Goal: Contribute content: Contribute content

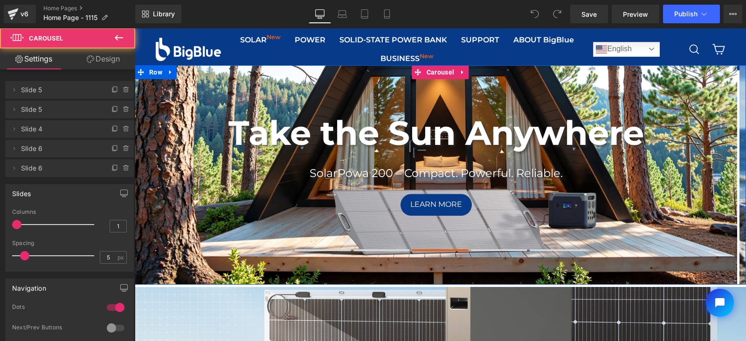
click at [489, 250] on span at bounding box center [500, 251] width 56 height 2
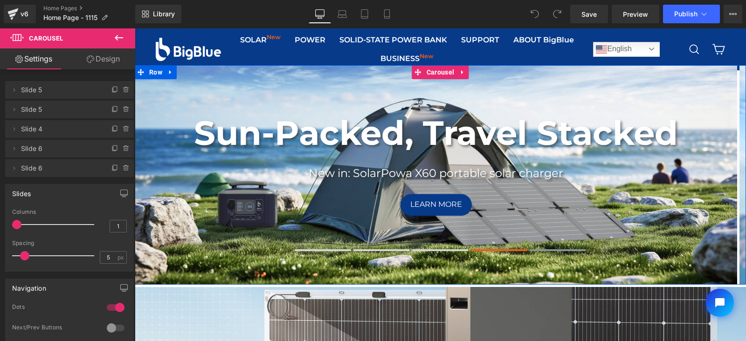
click at [550, 250] on span at bounding box center [558, 251] width 56 height 2
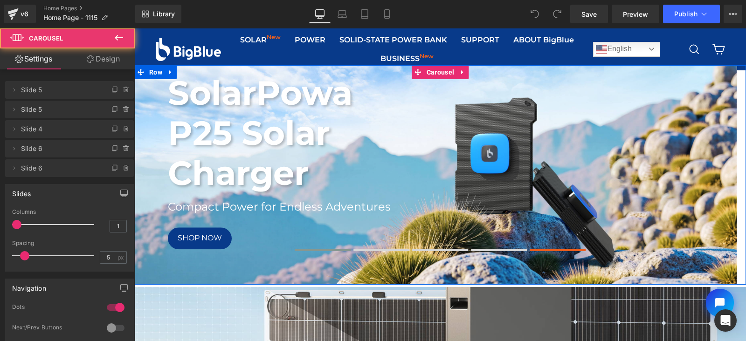
click at [332, 250] on span at bounding box center [323, 251] width 56 height 2
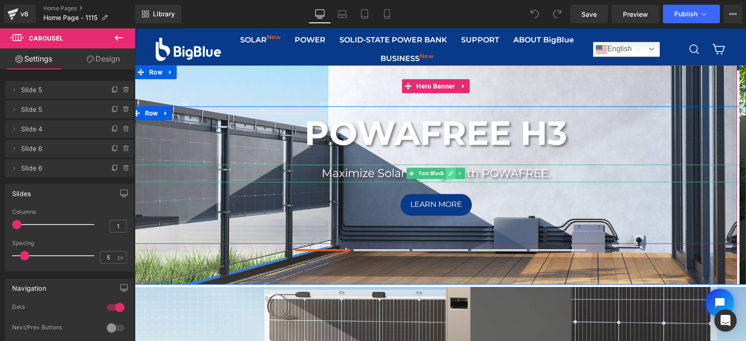
click at [449, 174] on icon at bounding box center [451, 173] width 5 height 5
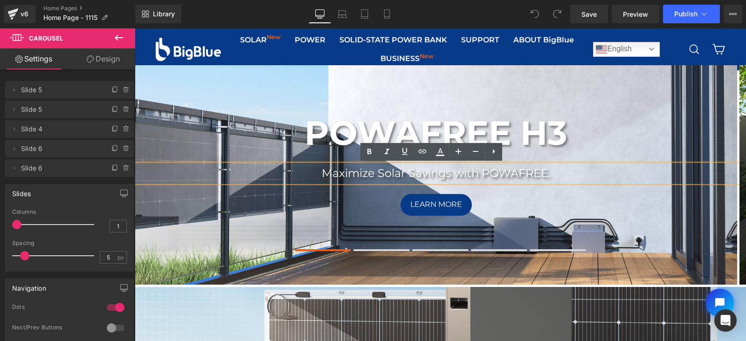
click at [445, 174] on p "Maximize Solar Savings with POWAFREE." at bounding box center [436, 174] width 611 height 18
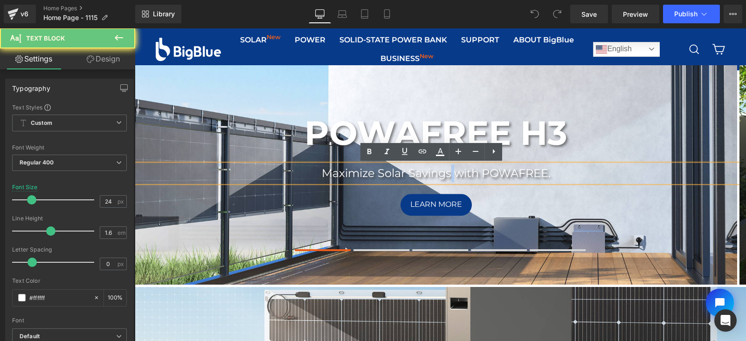
click at [445, 174] on p "Maximize Solar Savings with POWAFREE." at bounding box center [436, 174] width 611 height 18
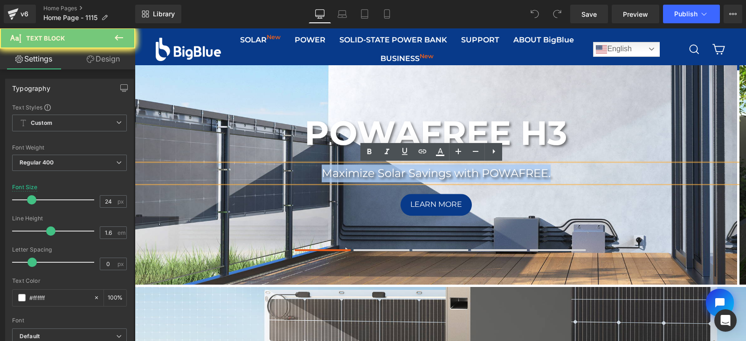
click at [445, 174] on p "Maximize Solar Savings with POWAFREE." at bounding box center [436, 174] width 611 height 18
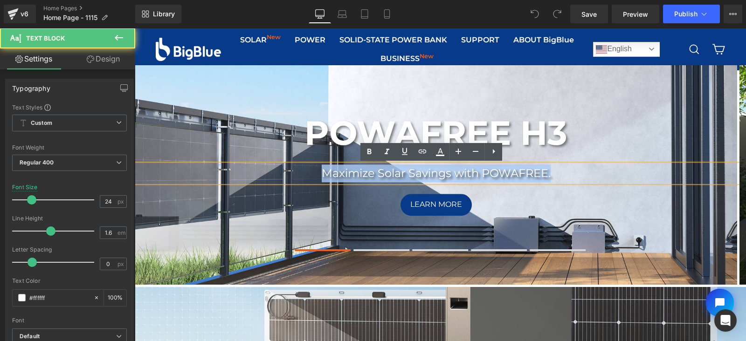
click at [549, 174] on p "Maximize Solar Savings with POWAFREE." at bounding box center [436, 174] width 611 height 18
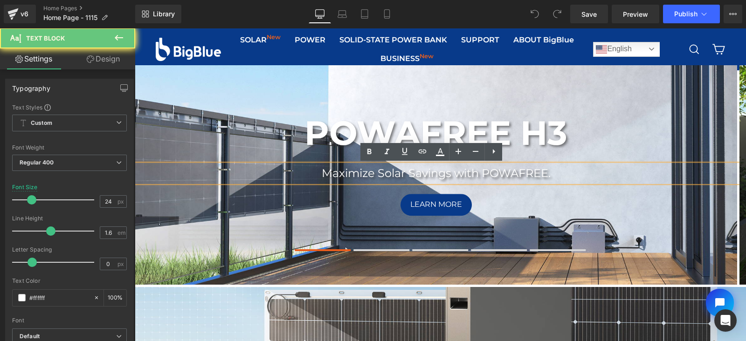
click at [549, 174] on p "Maximize Solar Savings with POWAFREE." at bounding box center [436, 174] width 611 height 18
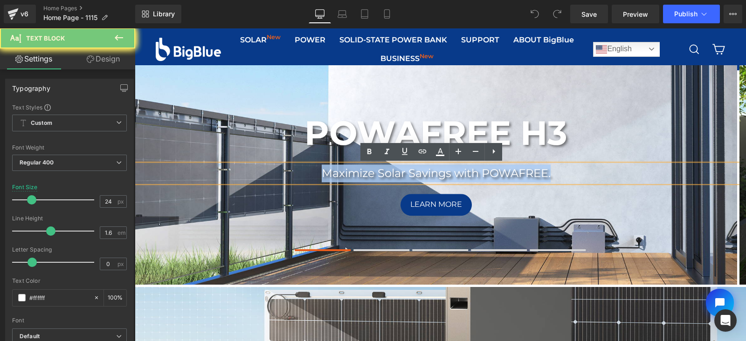
click at [549, 174] on p "Maximize Solar Savings with POWAFREE." at bounding box center [436, 174] width 611 height 18
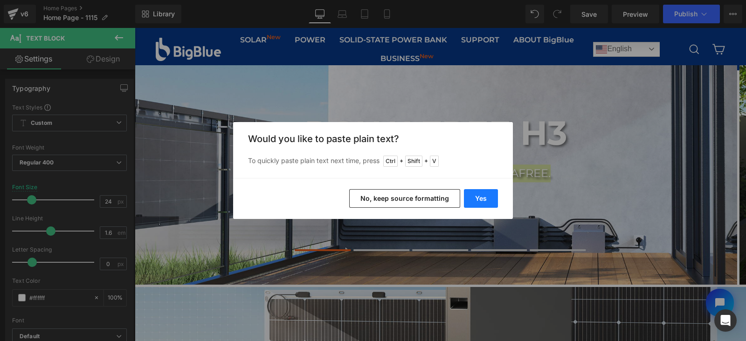
click at [486, 198] on button "Yes" at bounding box center [481, 198] width 34 height 19
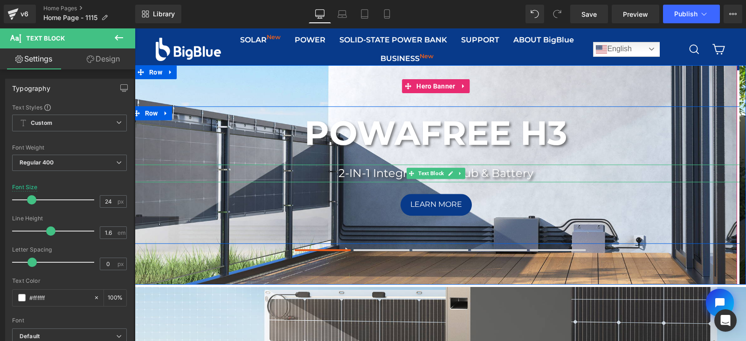
click at [530, 173] on p "2-IN-1 Integrated PV Hub & Battery" at bounding box center [436, 174] width 611 height 18
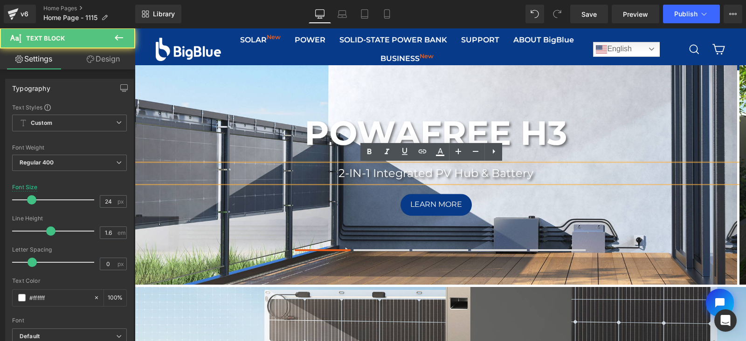
click at [530, 173] on p "2-IN-1 Integrated PV Hub & Battery" at bounding box center [436, 174] width 611 height 18
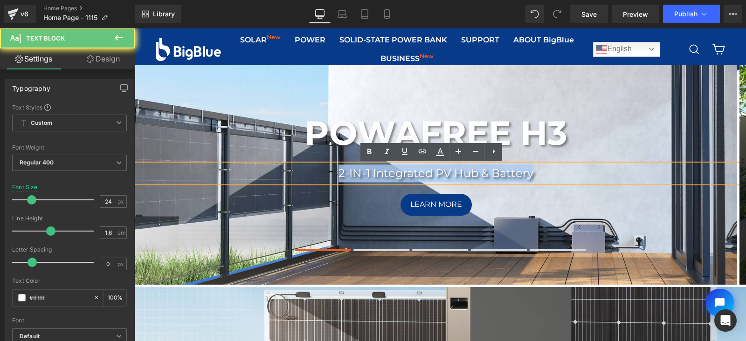
click at [530, 173] on p "2-IN-1 Integrated PV Hub & Battery" at bounding box center [436, 174] width 611 height 18
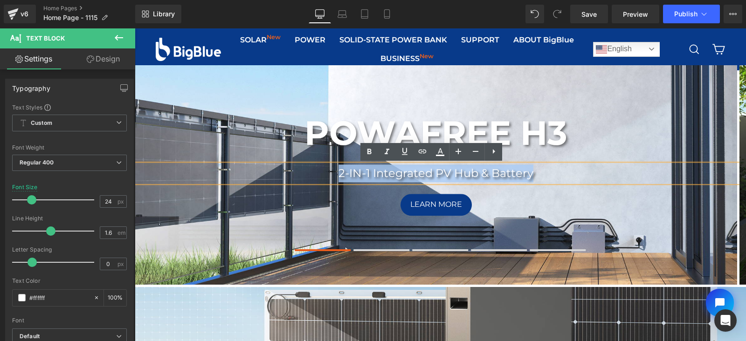
click at [530, 173] on p "2-IN-1 Integrated PV Hub & Battery" at bounding box center [436, 174] width 611 height 18
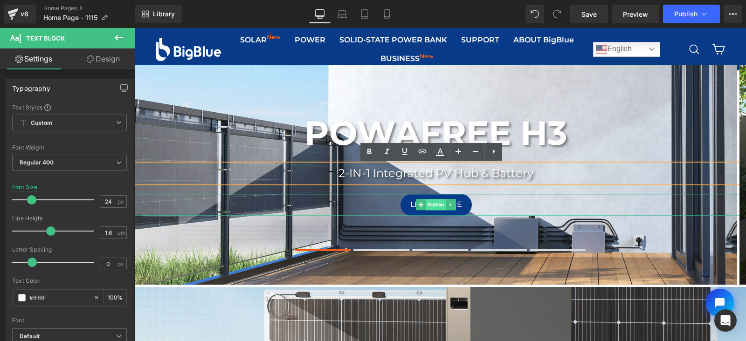
click at [429, 206] on span "Button" at bounding box center [436, 205] width 21 height 11
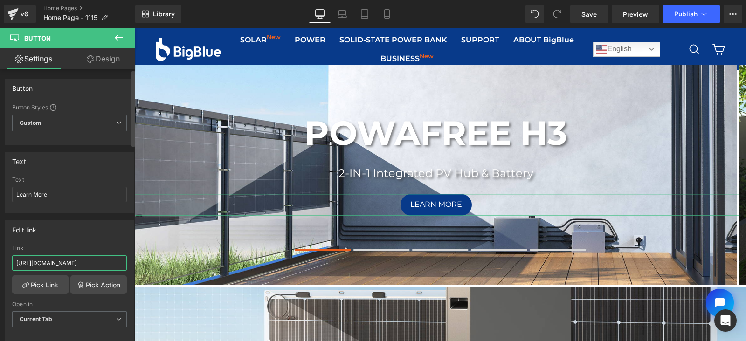
click at [90, 263] on input "[URL][DOMAIN_NAME]" at bounding box center [69, 263] width 115 height 15
click at [70, 192] on input "Learn More" at bounding box center [69, 194] width 115 height 15
type input "SHOP NOW"
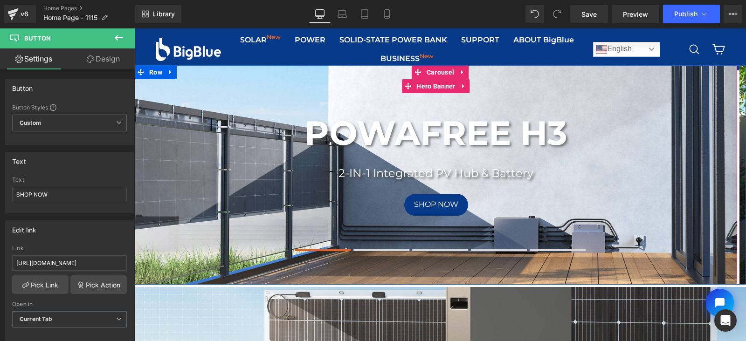
click at [175, 269] on div "POWAFREE H3 Heading 2-IN-1 Integrated PV Hub & Battery Text Block SHOP NOW Butt…" at bounding box center [436, 175] width 603 height 220
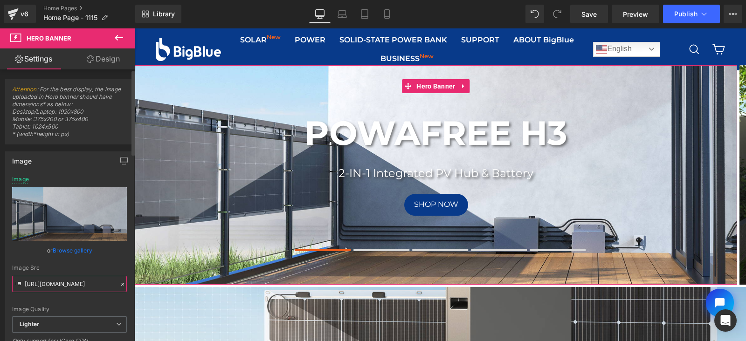
click at [48, 286] on input "[URL][DOMAIN_NAME]" at bounding box center [69, 284] width 115 height 16
click at [80, 253] on link "Browse gallery" at bounding box center [73, 251] width 40 height 16
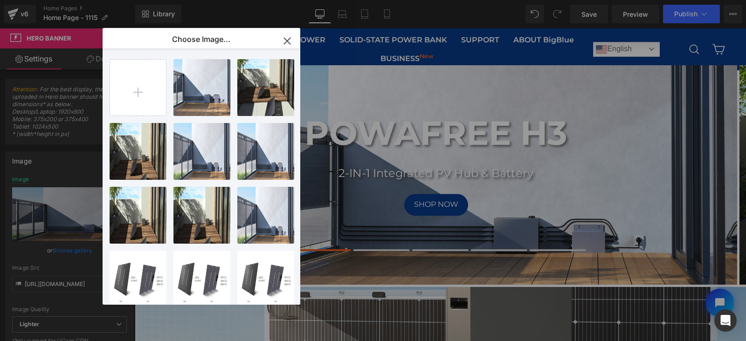
click at [289, 39] on icon "button" at bounding box center [287, 41] width 15 height 15
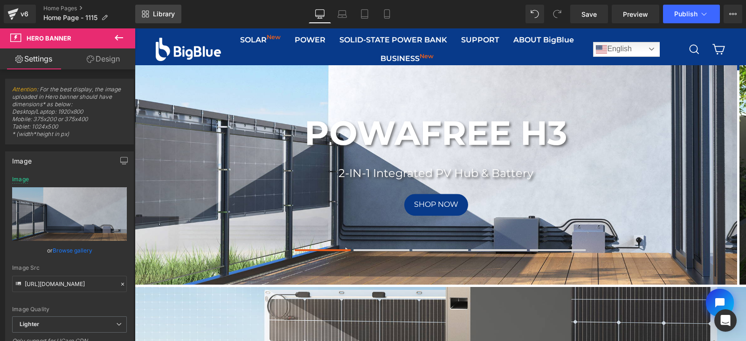
click at [166, 14] on span "Library" at bounding box center [164, 14] width 22 height 8
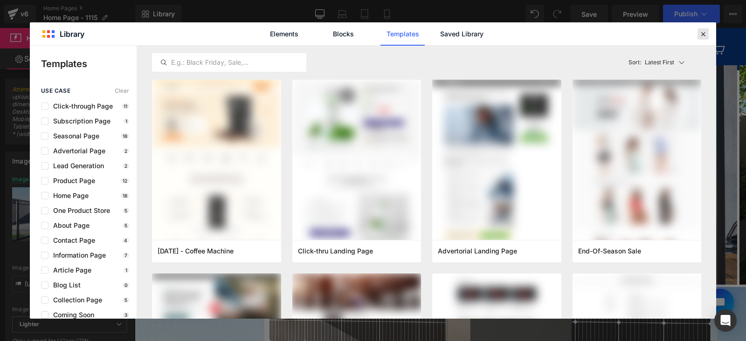
click at [703, 33] on icon at bounding box center [703, 34] width 8 height 8
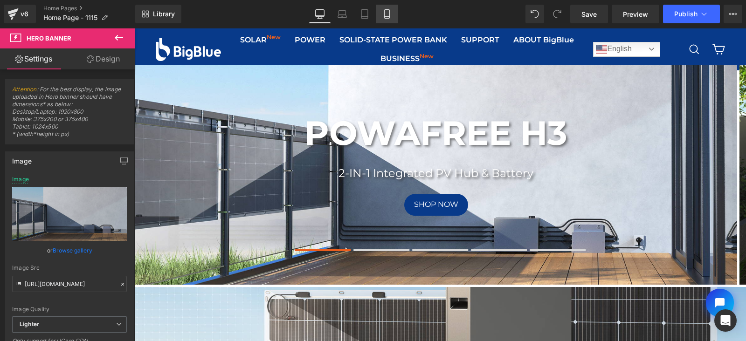
click at [389, 14] on icon at bounding box center [386, 14] width 5 height 9
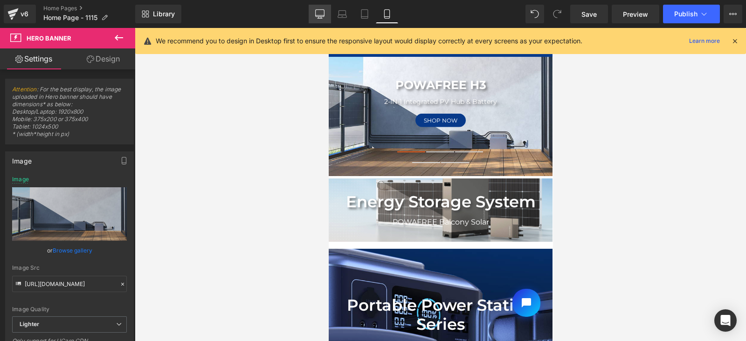
click at [319, 8] on link "Desktop" at bounding box center [320, 14] width 22 height 19
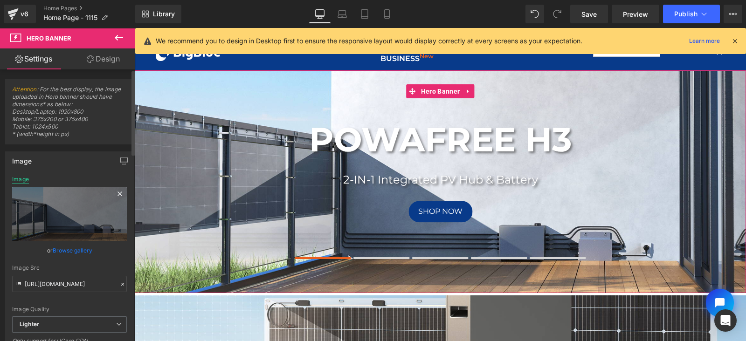
click at [21, 178] on div "Image" at bounding box center [20, 179] width 17 height 7
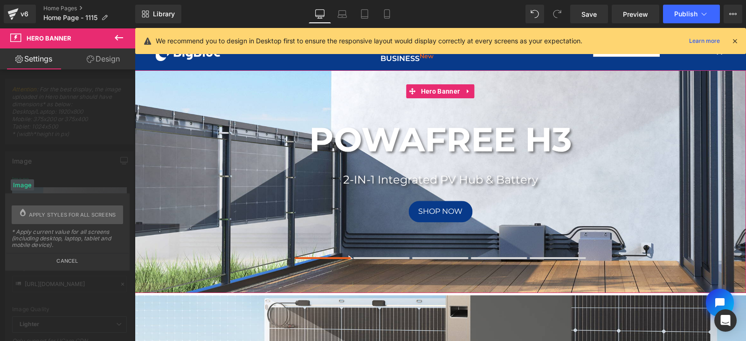
click at [69, 257] on button "Cancel" at bounding box center [67, 258] width 123 height 11
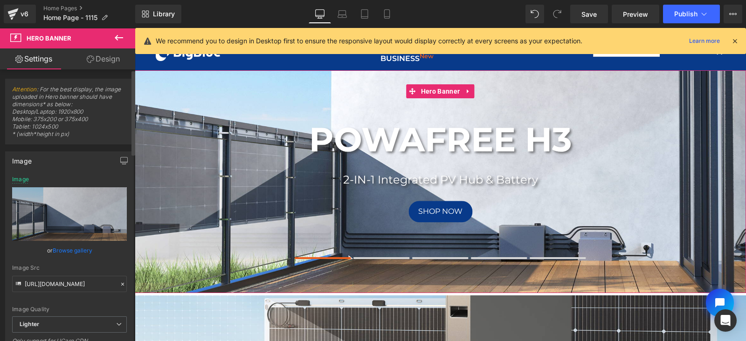
click at [72, 252] on link "Browse gallery" at bounding box center [73, 251] width 40 height 16
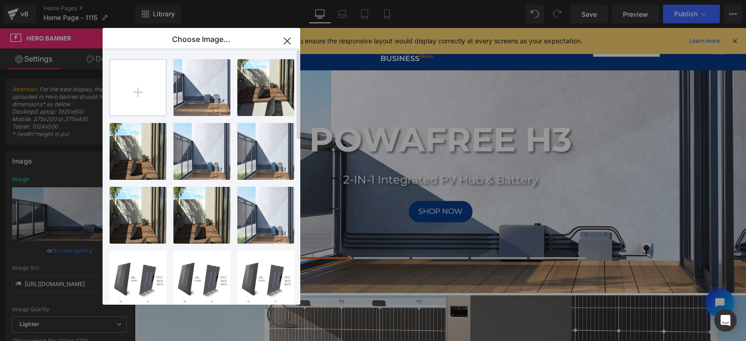
click at [141, 86] on input "file" at bounding box center [138, 88] width 56 height 56
type input "C:\fakepath\H3-1920x700.jpg"
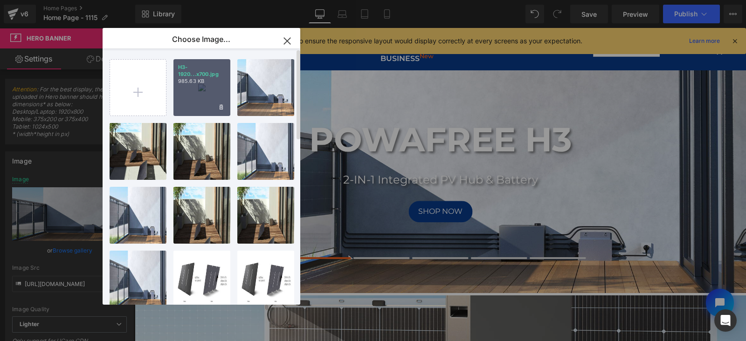
click at [195, 83] on p "985.63 KB" at bounding box center [202, 81] width 48 height 7
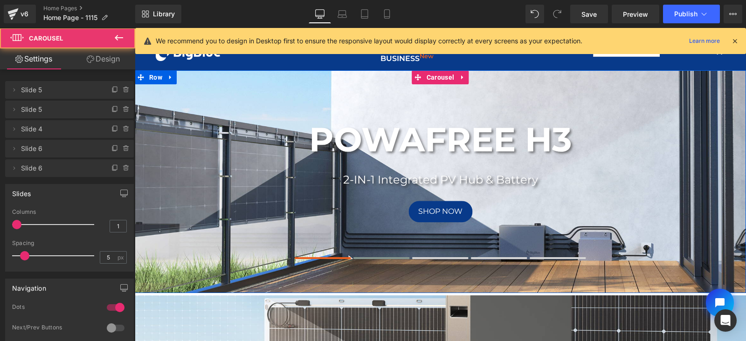
click at [382, 257] on span at bounding box center [382, 258] width 56 height 2
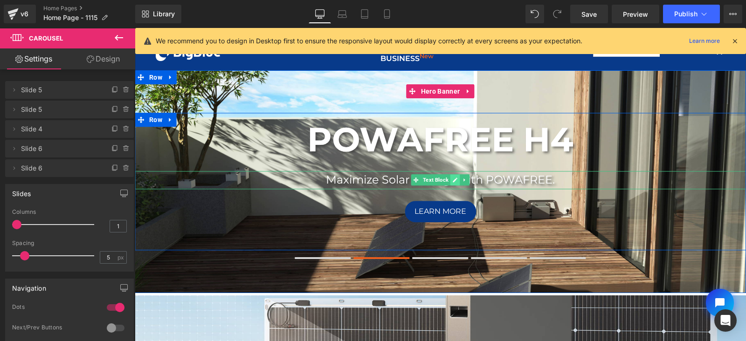
click at [453, 181] on icon at bounding box center [455, 180] width 5 height 5
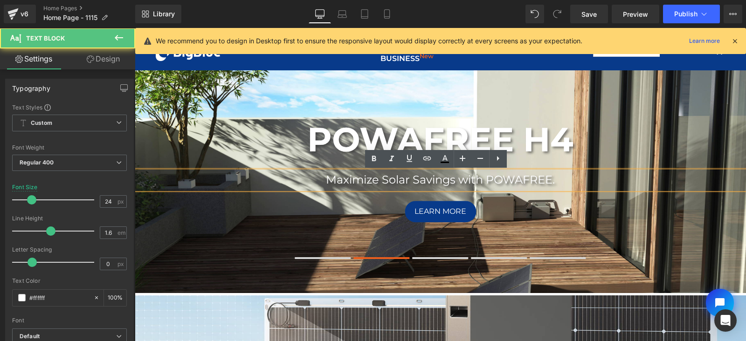
click at [491, 184] on p "Maximize Solar Savings with POWAFREE." at bounding box center [440, 181] width 611 height 18
click at [559, 181] on p "Maximize Solar Savings with POWAFREE." at bounding box center [440, 181] width 611 height 18
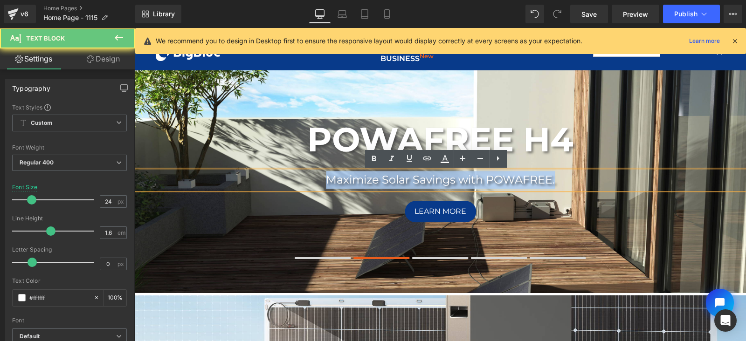
click at [559, 181] on p "Maximize Solar Savings with POWAFREE." at bounding box center [440, 181] width 611 height 18
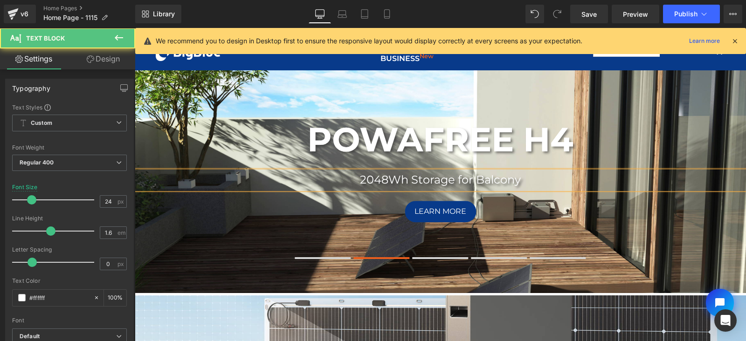
click at [454, 179] on p "2048Wh Storage for Balcony" at bounding box center [440, 181] width 611 height 18
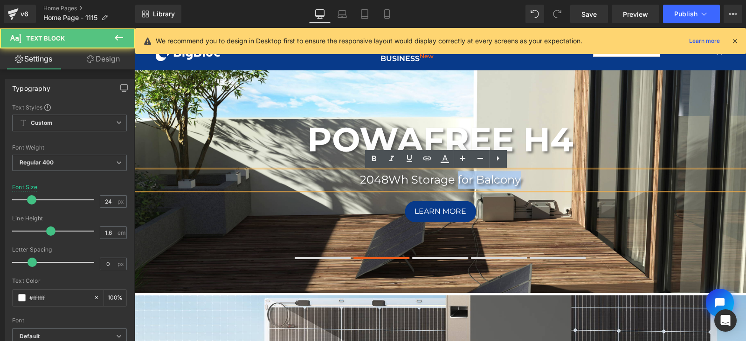
drag, startPoint x: 452, startPoint y: 181, endPoint x: 529, endPoint y: 183, distance: 77.0
click at [529, 183] on p "2048Wh Storage for Balcony" at bounding box center [440, 181] width 611 height 18
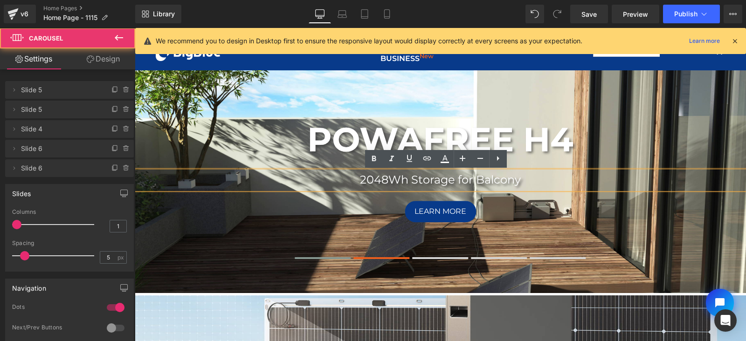
click at [324, 257] on button at bounding box center [323, 258] width 56 height 7
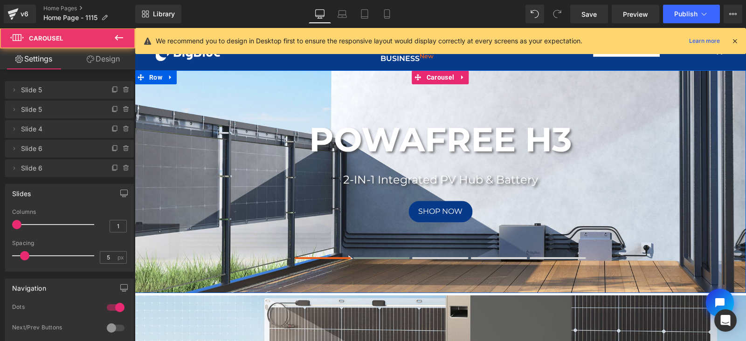
click at [375, 258] on span at bounding box center [382, 258] width 56 height 2
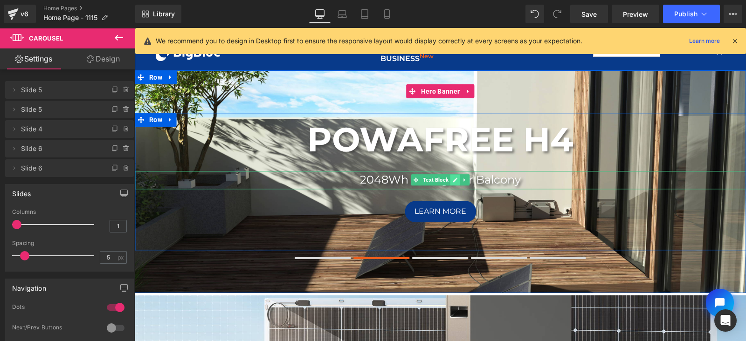
click at [453, 181] on icon at bounding box center [455, 180] width 5 height 5
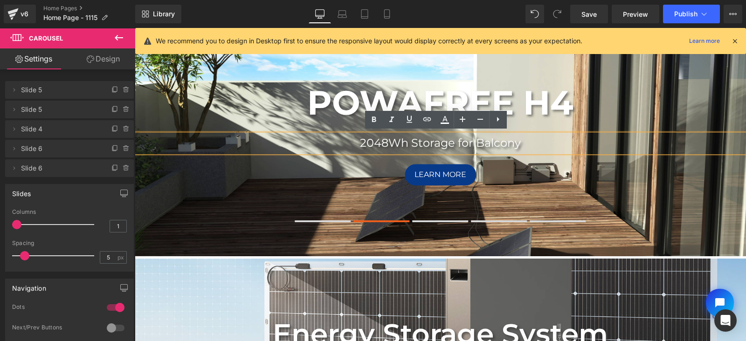
scroll to position [33, 0]
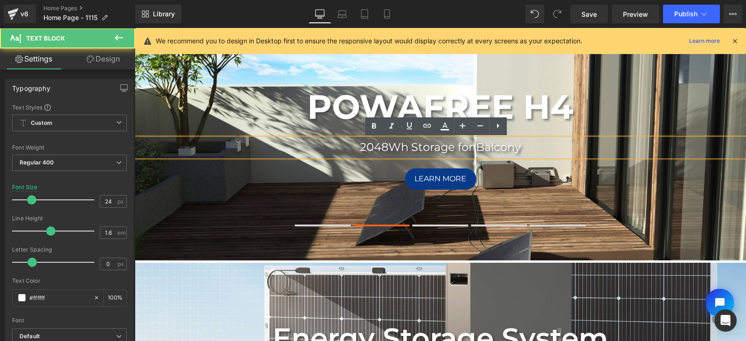
click at [500, 147] on p "2048Wh Storage for Balcony" at bounding box center [440, 148] width 611 height 18
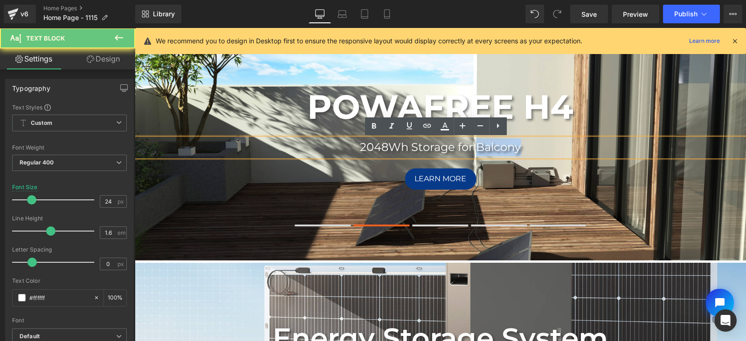
click at [500, 147] on p "2048Wh Storage for Balcony" at bounding box center [440, 148] width 611 height 18
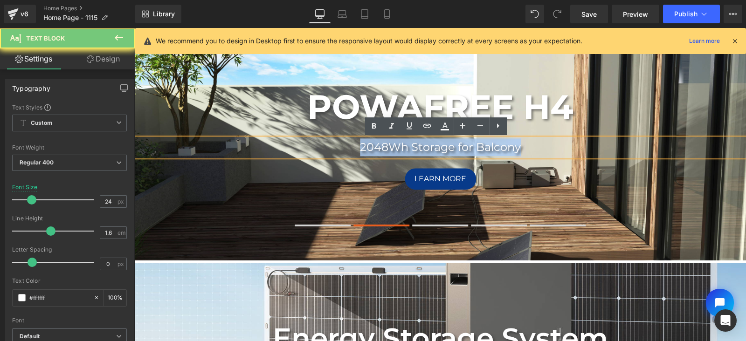
click at [500, 147] on p "2048Wh Storage for Balcony" at bounding box center [440, 148] width 611 height 18
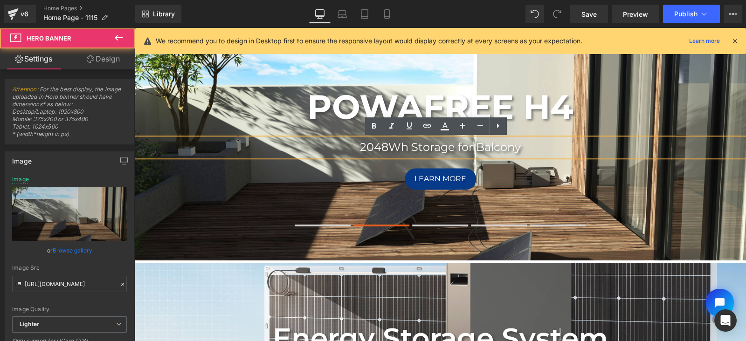
click at [235, 226] on div "POWAFREE H4 Heading 2048Wh Storage for Balcony Text Block Learn More Button Row" at bounding box center [440, 149] width 611 height 223
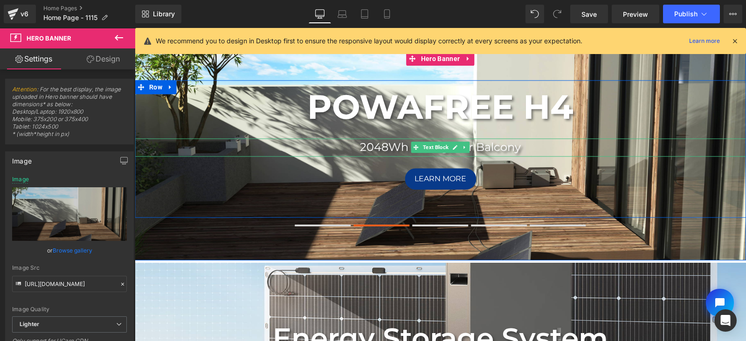
click at [506, 149] on p "2048Wh Storage for Balcony" at bounding box center [440, 148] width 611 height 18
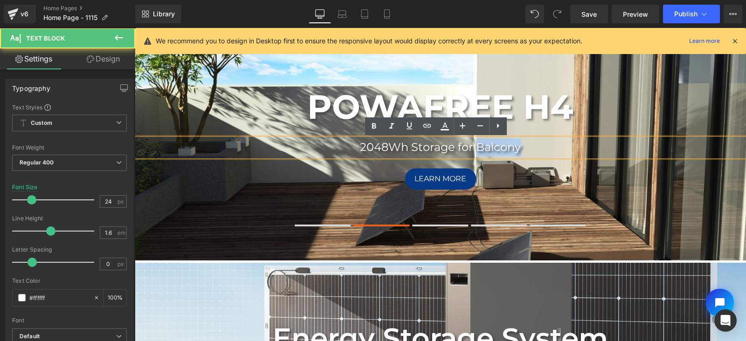
click at [506, 149] on p "2048Wh Storage for Balcony" at bounding box center [440, 148] width 611 height 18
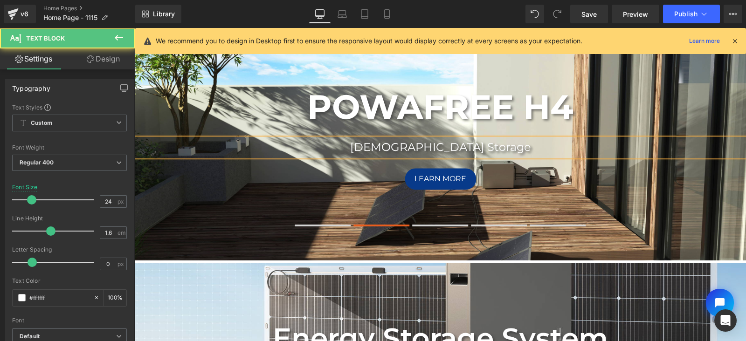
click at [379, 147] on p "[DEMOGRAPHIC_DATA] Storage" at bounding box center [440, 148] width 611 height 18
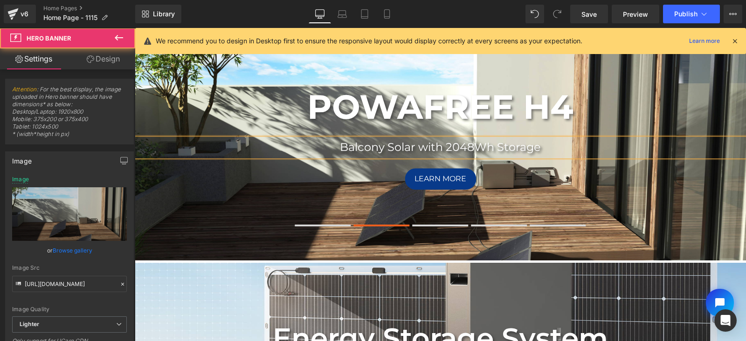
click at [224, 225] on div "POWAFREE H4 Heading Balcony Solar with 2048Wh Storage Text Block Learn More But…" at bounding box center [440, 149] width 611 height 223
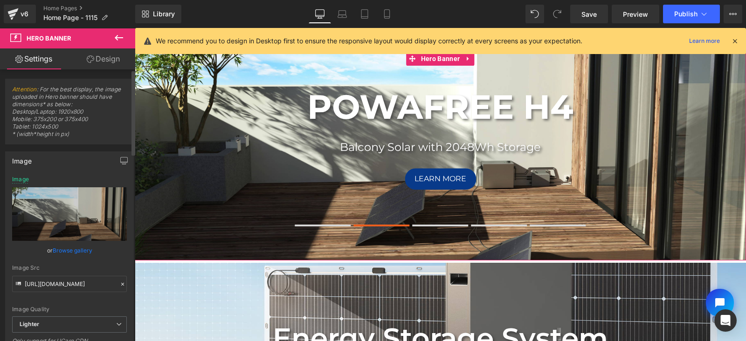
click at [62, 251] on link "Browse gallery" at bounding box center [73, 251] width 40 height 16
click at [65, 0] on div "Button You are previewing how the will restyle your page. You can not edit Elem…" at bounding box center [373, 0] width 746 height 0
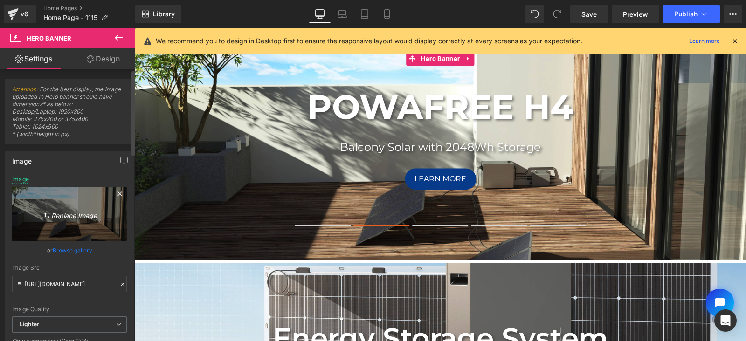
click at [68, 214] on icon "Replace Image" at bounding box center [69, 214] width 75 height 12
type input "C:\fakepath\H4-3840x1400.jpg"
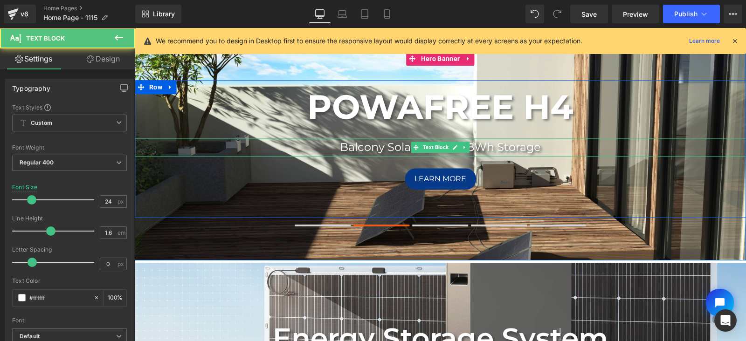
click at [496, 148] on p "Balcony Solar with 2048Wh Storage" at bounding box center [440, 148] width 611 height 18
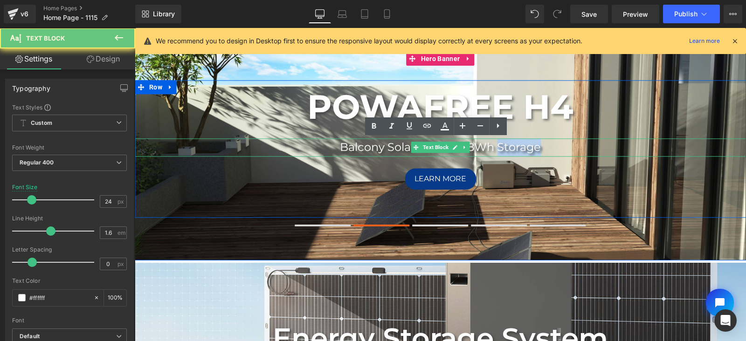
click at [496, 148] on p "Balcony Solar with 2048Wh Storage" at bounding box center [440, 148] width 611 height 18
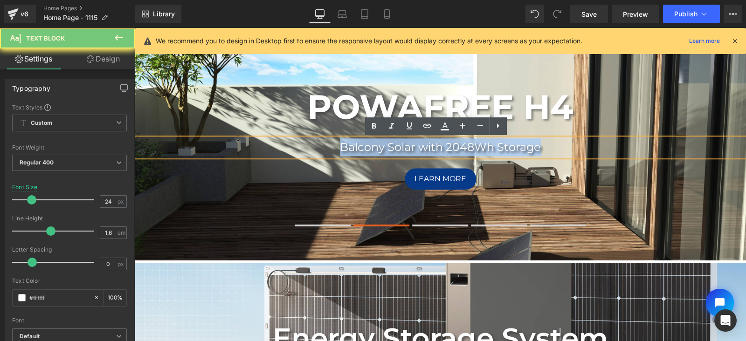
click at [496, 148] on p "Balcony Solar with 2048Wh Storage" at bounding box center [440, 148] width 611 height 18
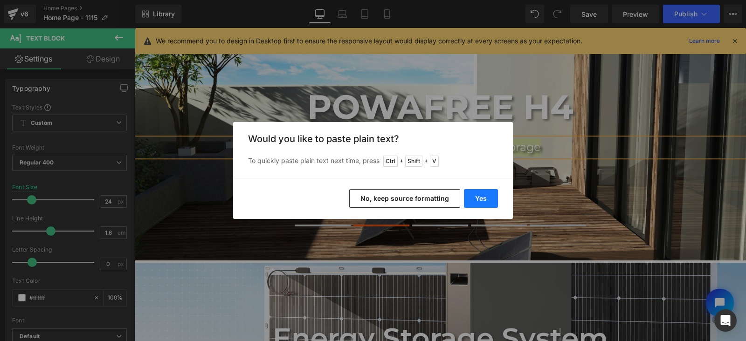
click at [485, 194] on button "Yes" at bounding box center [481, 198] width 34 height 19
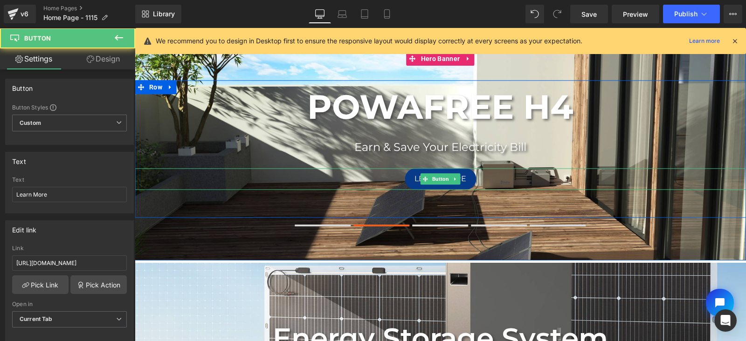
click at [410, 179] on link "Learn More" at bounding box center [440, 179] width 71 height 22
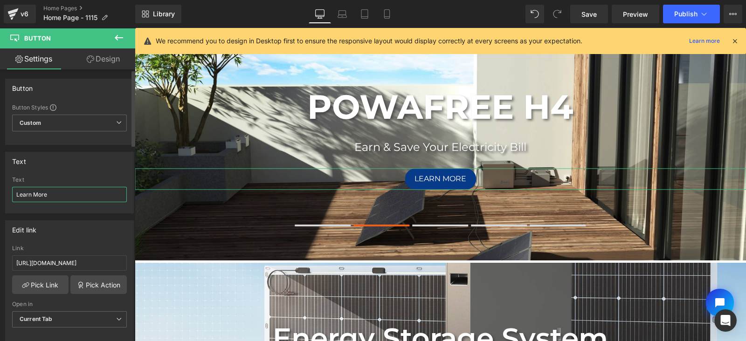
click at [61, 195] on input "Learn More" at bounding box center [69, 194] width 115 height 15
type input "Shop Now"
click at [69, 209] on div at bounding box center [69, 210] width 115 height 6
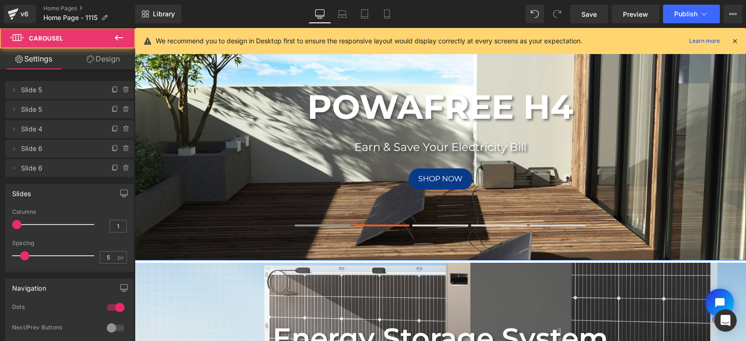
click at [334, 224] on button at bounding box center [323, 225] width 56 height 7
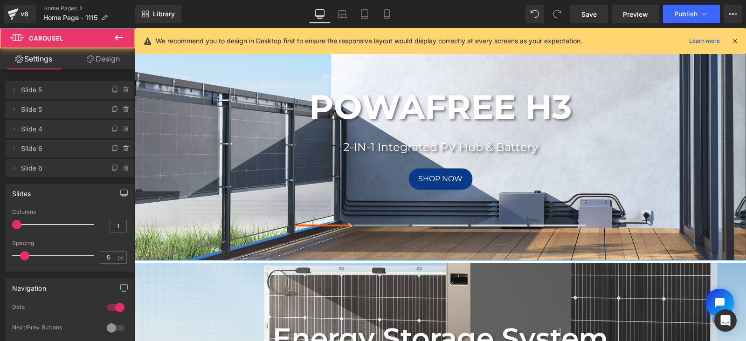
click at [375, 224] on button at bounding box center [382, 225] width 56 height 7
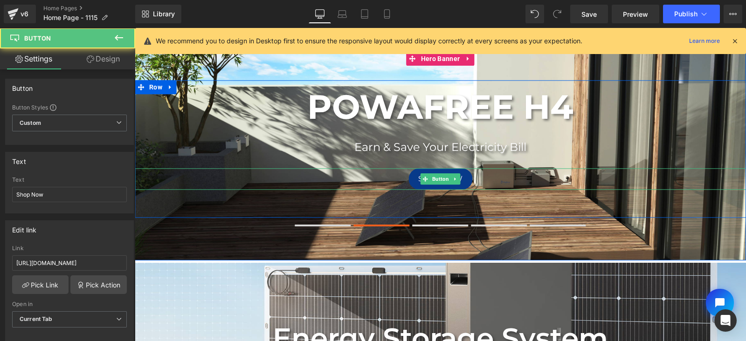
click at [411, 182] on link "Shop Now" at bounding box center [441, 179] width 64 height 22
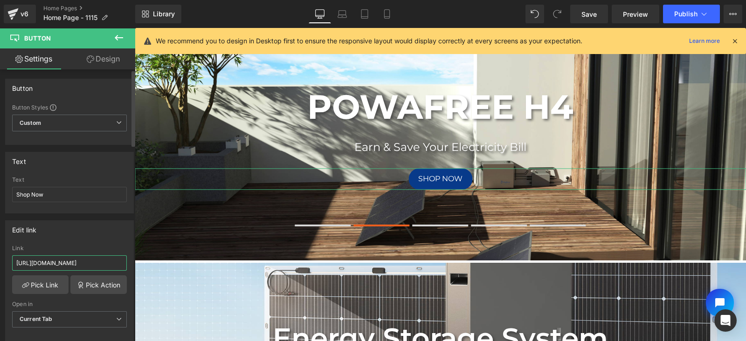
click at [105, 263] on input "[URL][DOMAIN_NAME]" at bounding box center [69, 263] width 115 height 15
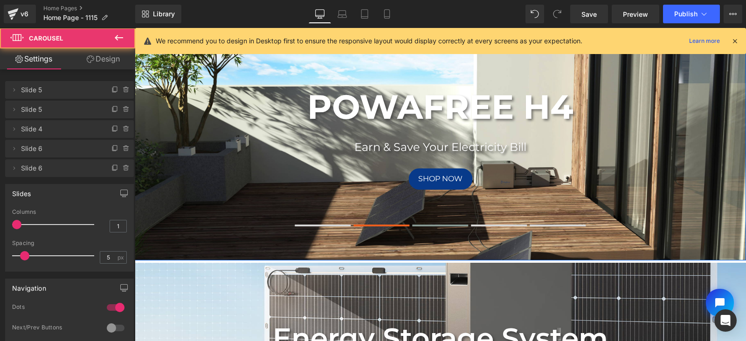
click at [434, 224] on button at bounding box center [441, 225] width 56 height 7
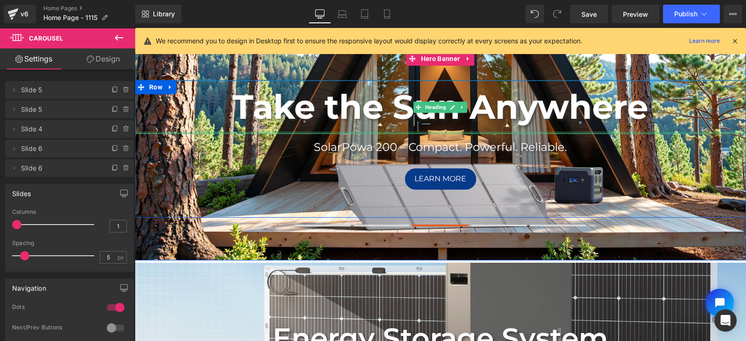
scroll to position [0, 0]
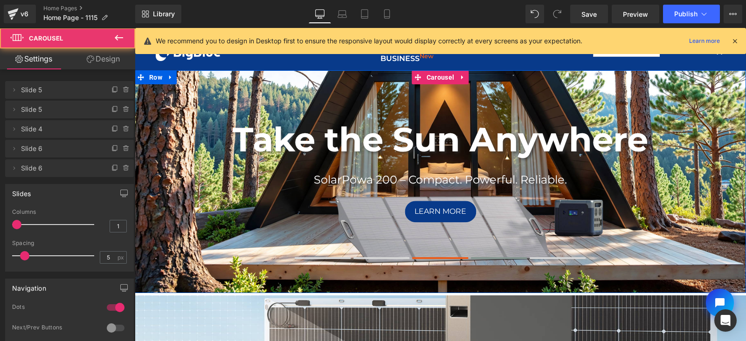
click at [494, 258] on span at bounding box center [500, 258] width 56 height 2
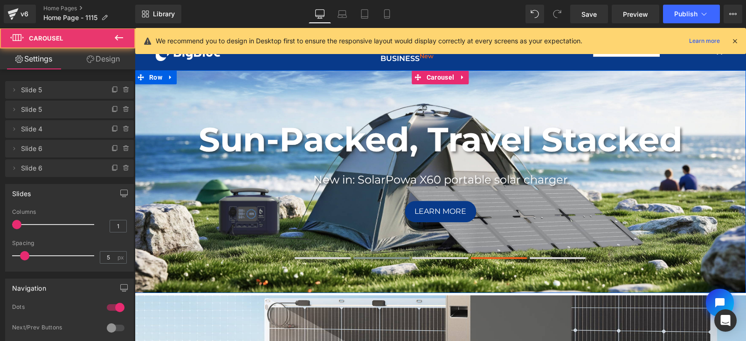
click at [387, 258] on span at bounding box center [382, 258] width 56 height 2
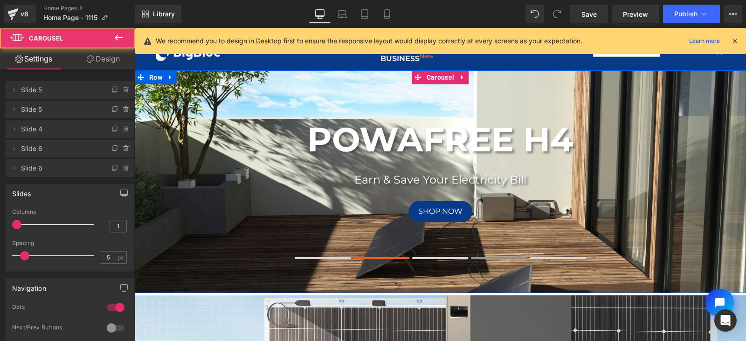
click at [496, 258] on span at bounding box center [500, 258] width 56 height 2
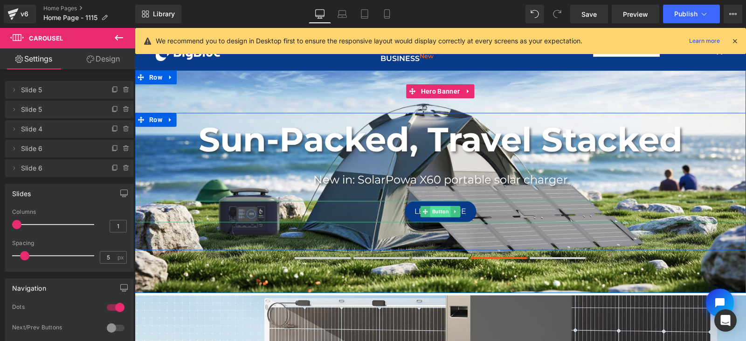
click at [433, 211] on span "Button" at bounding box center [440, 211] width 21 height 11
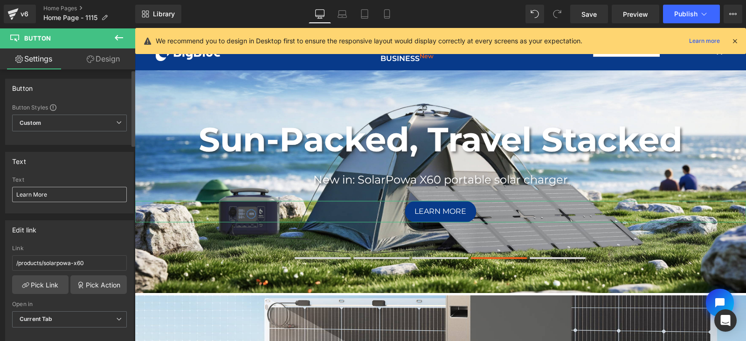
click at [61, 189] on input "Learn More" at bounding box center [69, 194] width 115 height 15
type input "Shop Now"
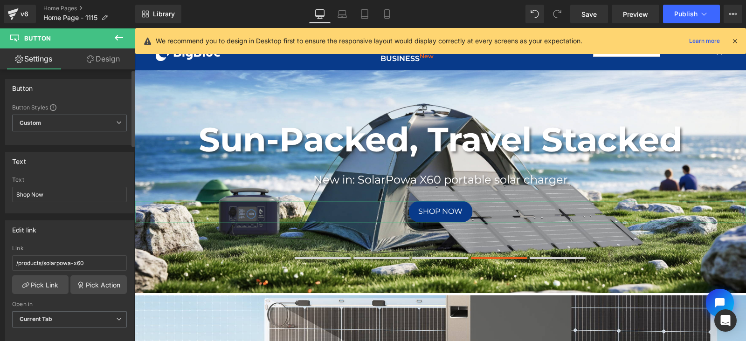
click at [93, 169] on div "Text" at bounding box center [70, 162] width 128 height 18
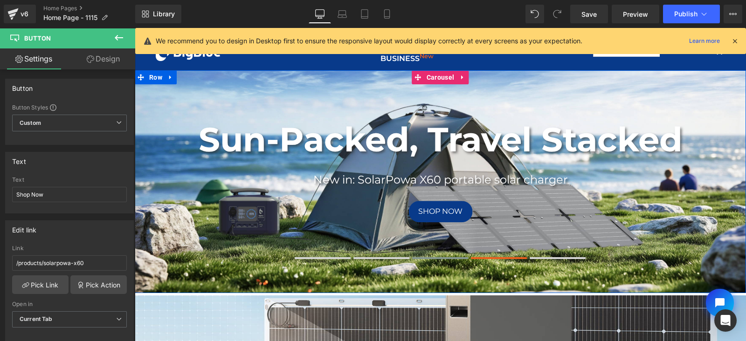
click at [438, 259] on span at bounding box center [441, 258] width 56 height 2
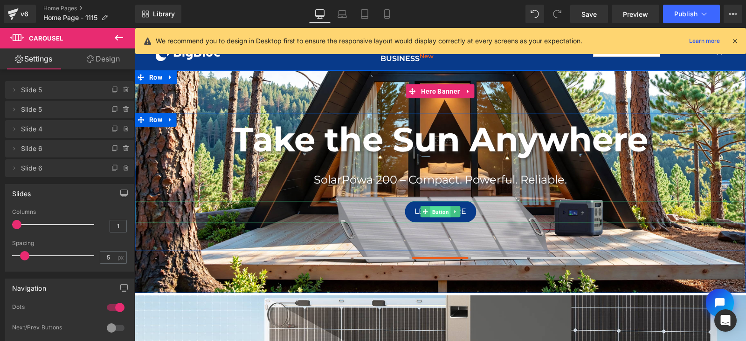
click at [435, 212] on span "Button" at bounding box center [440, 212] width 21 height 11
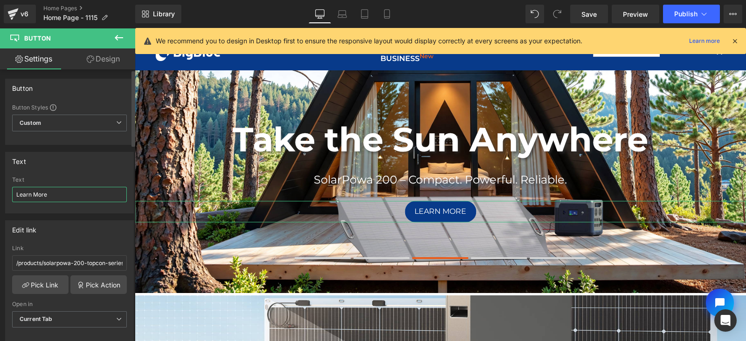
click at [59, 196] on input "Learn More" at bounding box center [69, 194] width 115 height 15
type input "Shop Now"
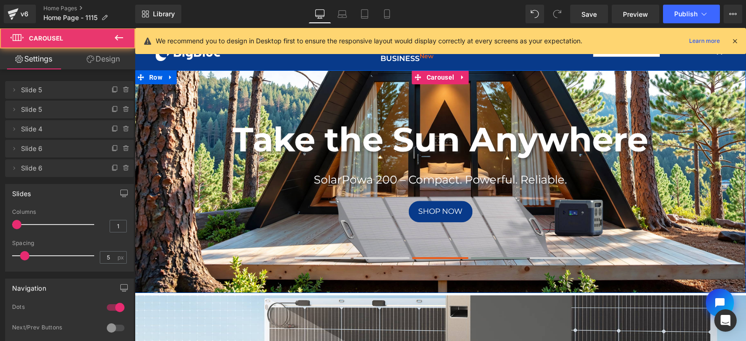
click at [494, 257] on span at bounding box center [500, 258] width 56 height 2
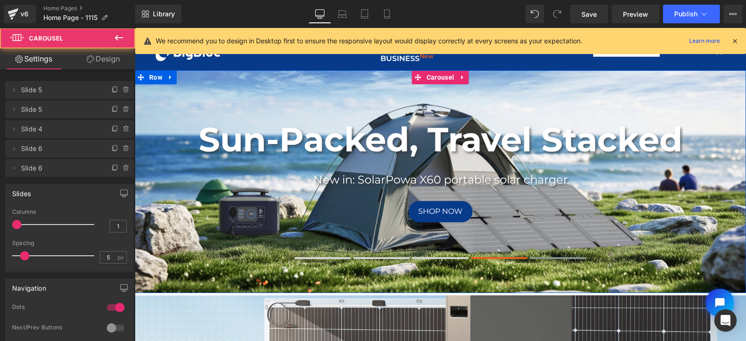
click at [545, 255] on button at bounding box center [558, 258] width 56 height 7
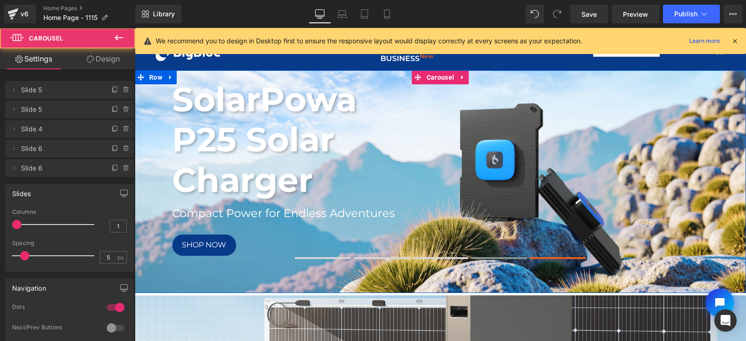
click at [480, 258] on span at bounding box center [500, 258] width 56 height 2
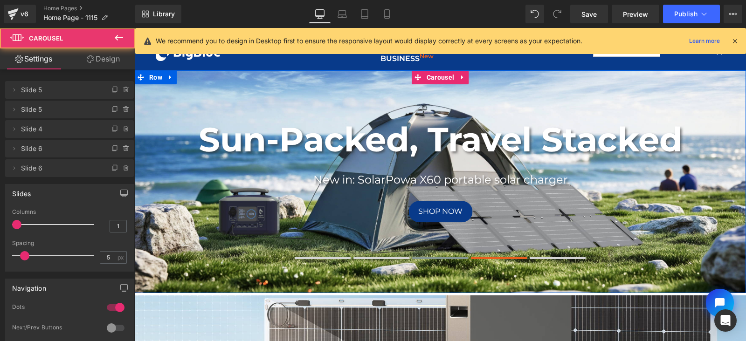
click at [445, 256] on button at bounding box center [441, 258] width 56 height 7
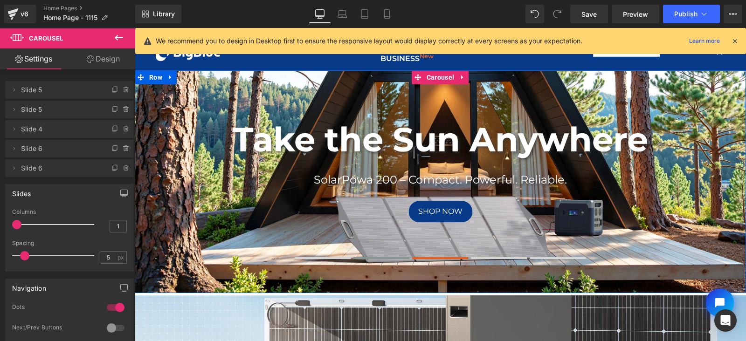
click at [365, 259] on span at bounding box center [382, 258] width 56 height 2
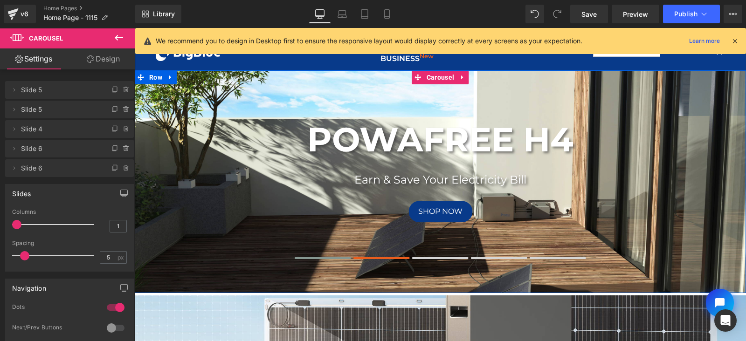
click at [317, 257] on button at bounding box center [323, 258] width 56 height 7
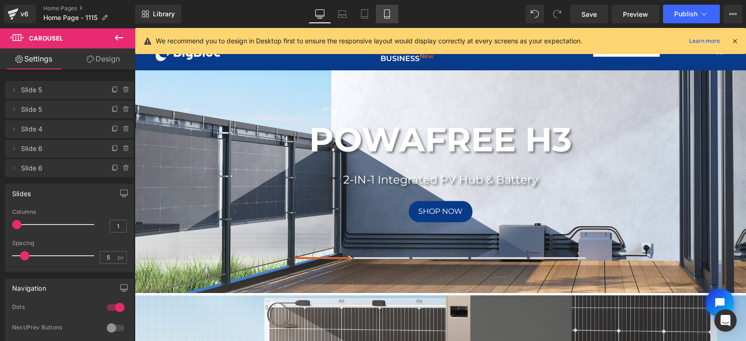
click at [387, 13] on icon at bounding box center [386, 13] width 9 height 9
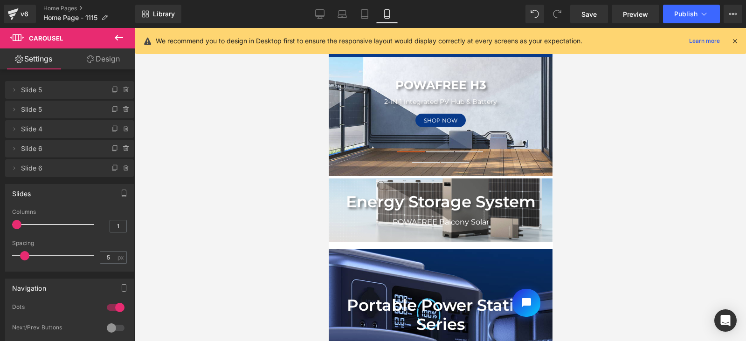
scroll to position [0, 0]
click at [324, 12] on icon at bounding box center [319, 13] width 9 height 9
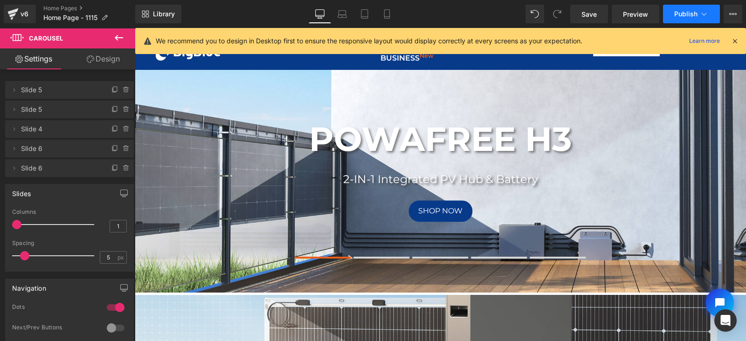
click at [683, 13] on span "Publish" at bounding box center [685, 13] width 23 height 7
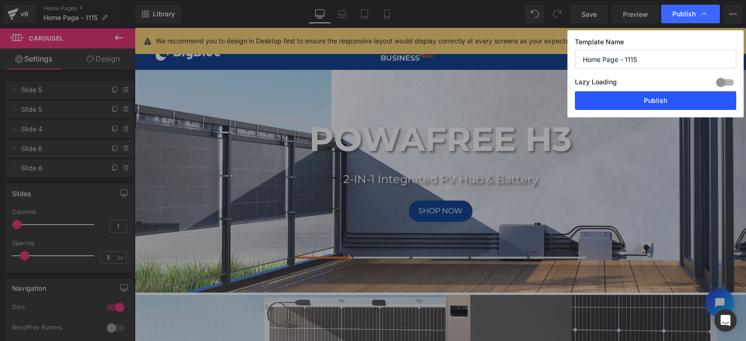
click at [657, 99] on button "Publish" at bounding box center [655, 100] width 161 height 19
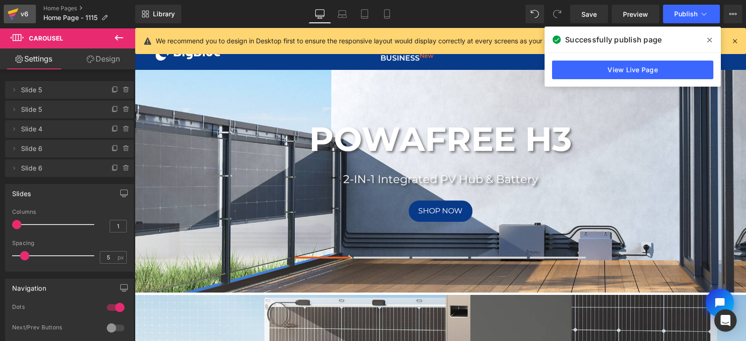
click at [22, 15] on div "v6" at bounding box center [25, 14] width 12 height 12
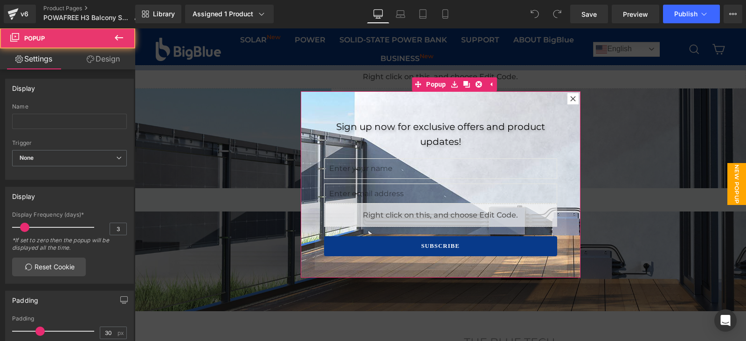
click at [570, 98] on icon at bounding box center [573, 99] width 6 height 6
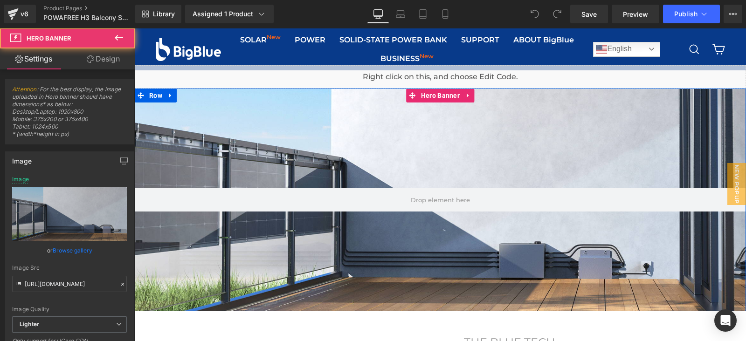
click at [215, 143] on div at bounding box center [440, 200] width 611 height 223
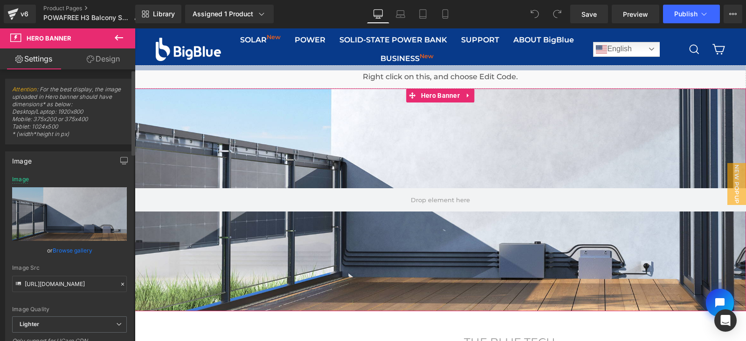
click at [75, 250] on link "Browse gallery" at bounding box center [73, 251] width 40 height 16
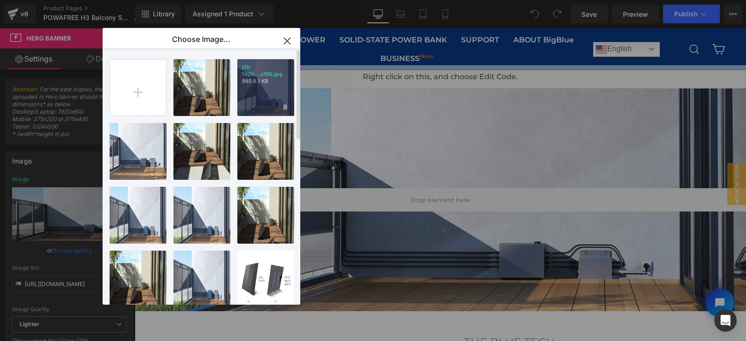
click at [255, 85] on div "H3-1920...x700.jpg 985.63 KB" at bounding box center [265, 87] width 57 height 57
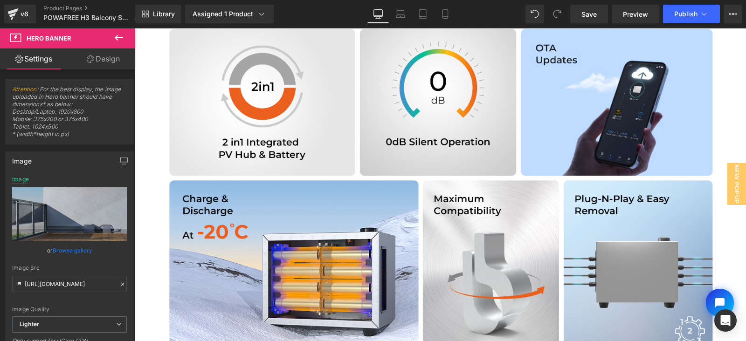
scroll to position [820, 0]
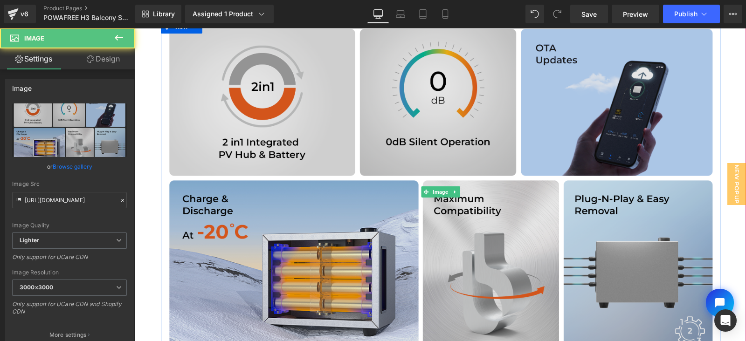
click at [416, 106] on img at bounding box center [441, 192] width 560 height 345
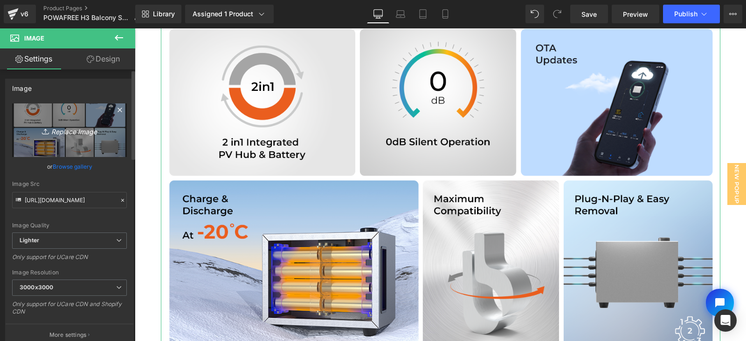
click at [70, 137] on link "Replace Image" at bounding box center [69, 131] width 115 height 54
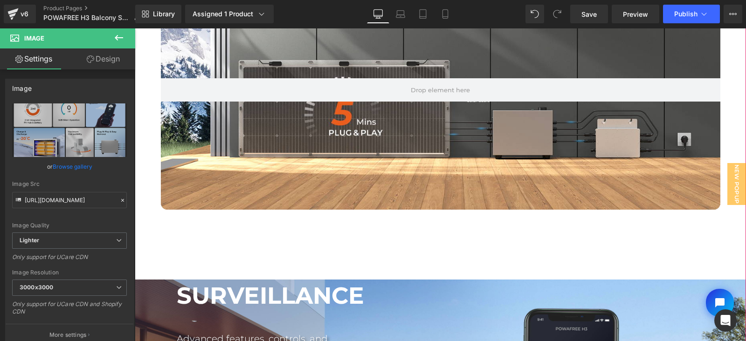
scroll to position [1265, 0]
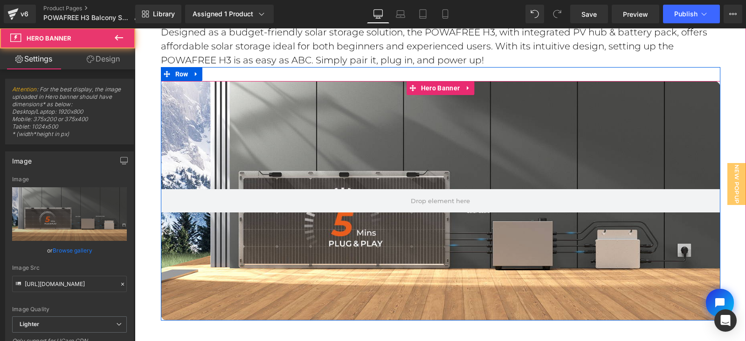
click at [340, 141] on div at bounding box center [441, 201] width 560 height 240
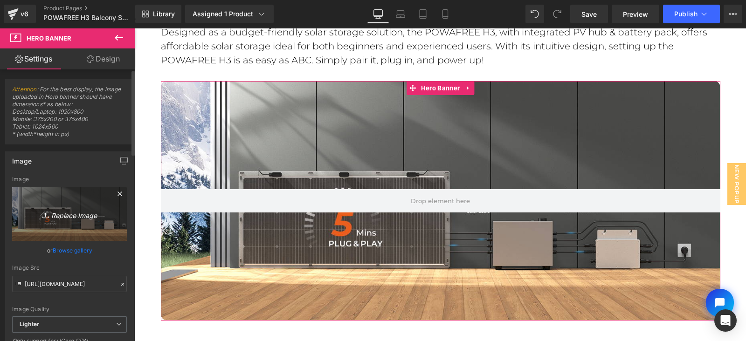
click at [76, 214] on icon "Replace Image" at bounding box center [69, 214] width 75 height 12
type input "C:\fakepath\1400 x 600.jpg"
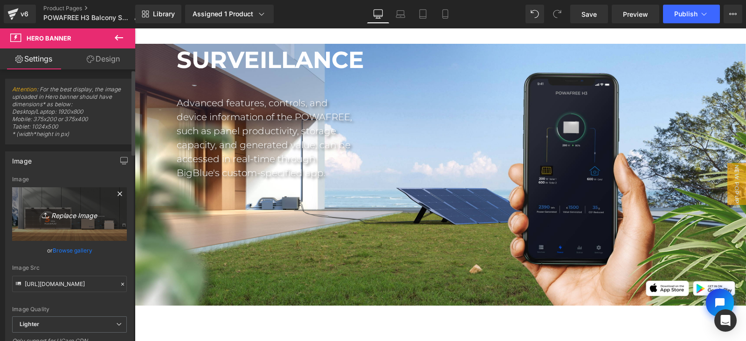
scroll to position [1620, 0]
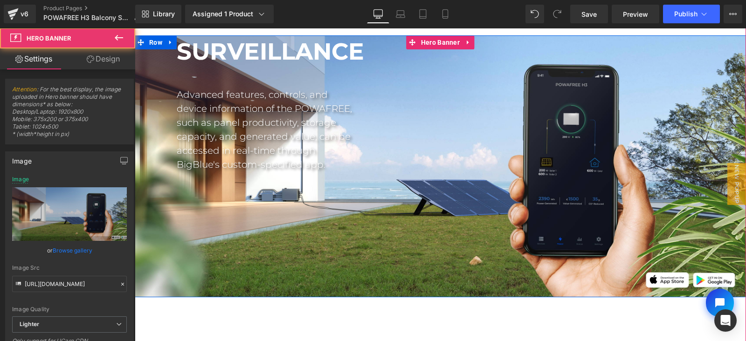
click at [357, 273] on span "SMART SURVEILLANCE Heading Advanced features, controls, and device information …" at bounding box center [440, 167] width 611 height 308
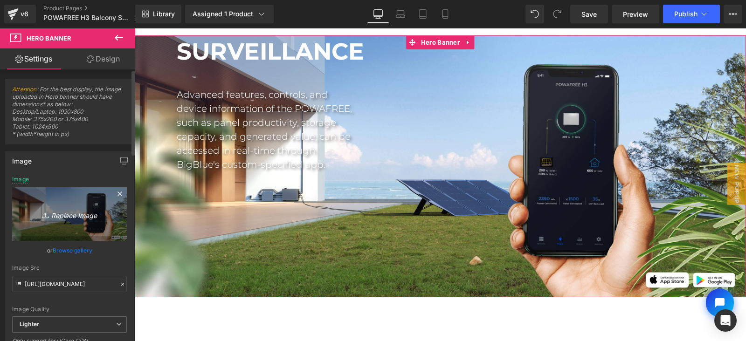
click at [76, 217] on icon "Replace Image" at bounding box center [69, 214] width 75 height 12
type input "C:\fakepath\H3 APP(2800 x1200).jpg"
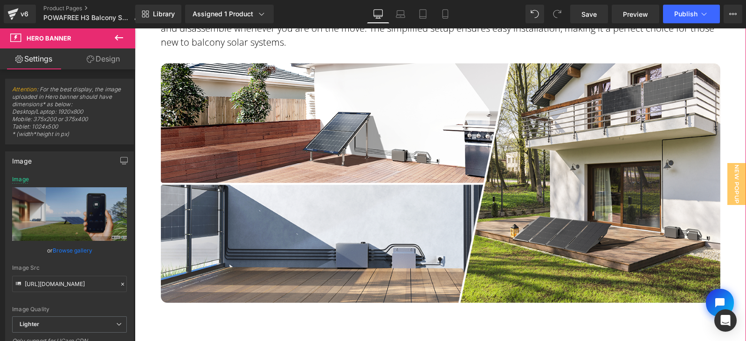
scroll to position [2423, 0]
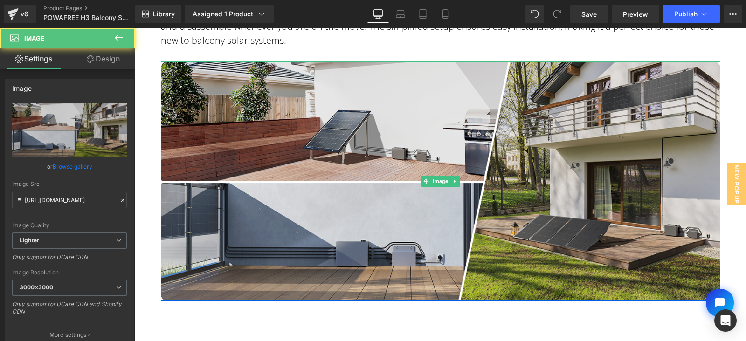
click at [413, 247] on img at bounding box center [441, 182] width 560 height 240
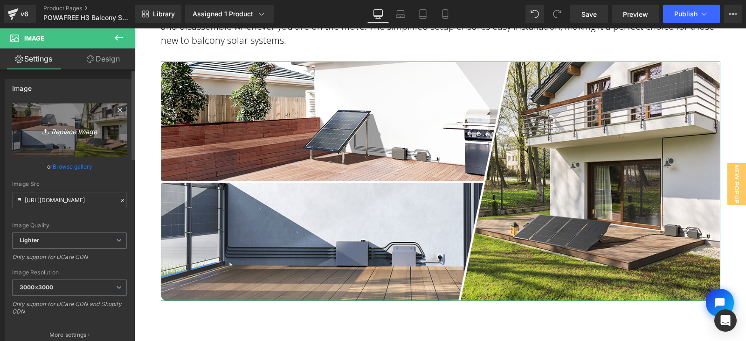
click at [67, 125] on icon "Replace Image" at bounding box center [69, 131] width 75 height 12
type input "C:\fakepath\H3 LIFESTYLE 1400x600.jpg"
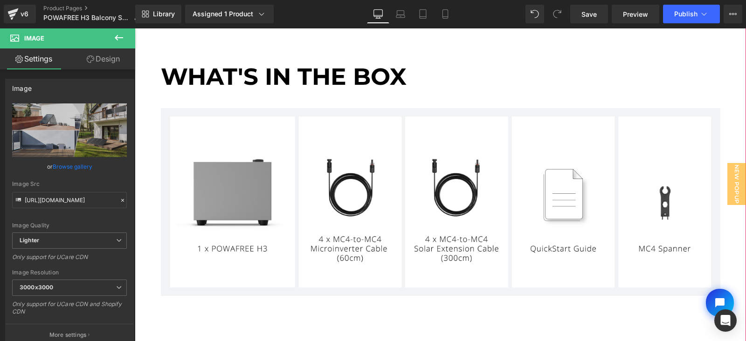
scroll to position [3190, 0]
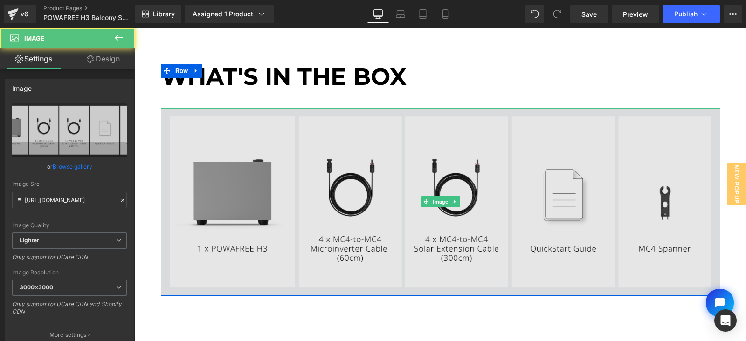
click at [210, 187] on img at bounding box center [441, 202] width 560 height 188
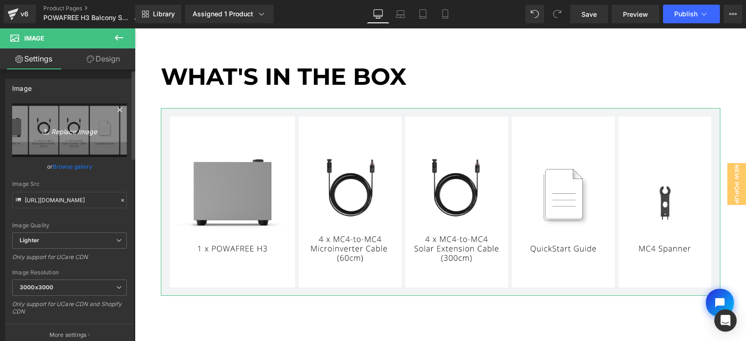
click at [63, 128] on icon "Replace Image" at bounding box center [69, 131] width 75 height 12
type input "C:\fakepath\H3 PACK LIST.jpg"
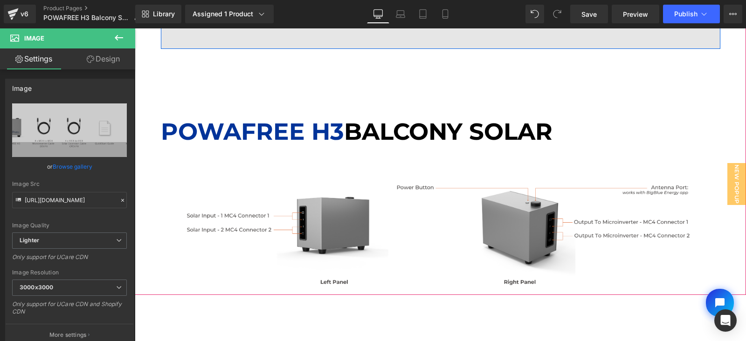
scroll to position [3446, 0]
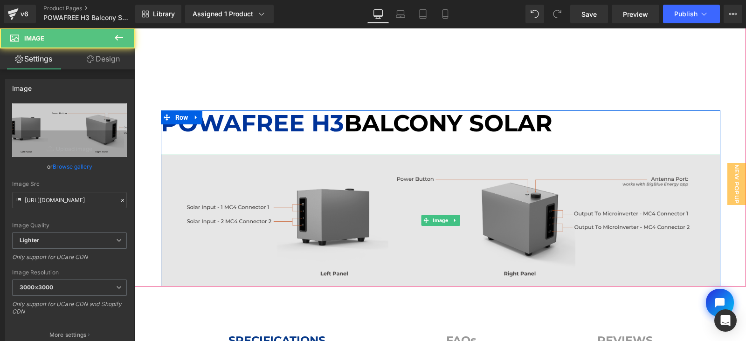
click at [340, 223] on img at bounding box center [441, 221] width 560 height 132
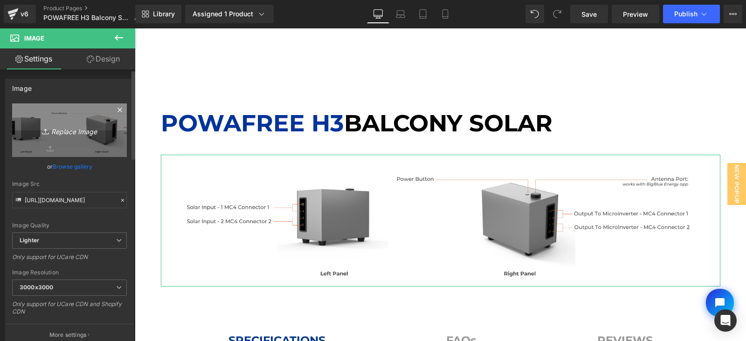
click at [60, 127] on icon "Replace Image" at bounding box center [69, 131] width 75 height 12
type input "C:\fakepath\H3 INFO.jpg"
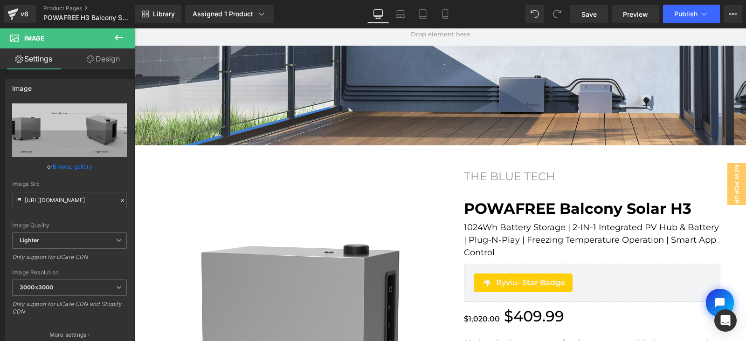
scroll to position [0, 0]
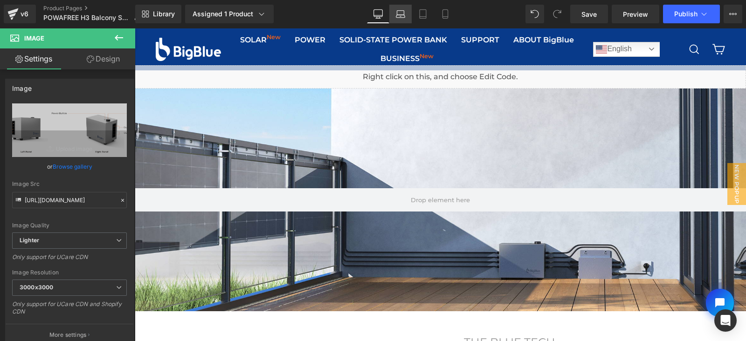
click at [403, 16] on icon at bounding box center [400, 13] width 9 height 9
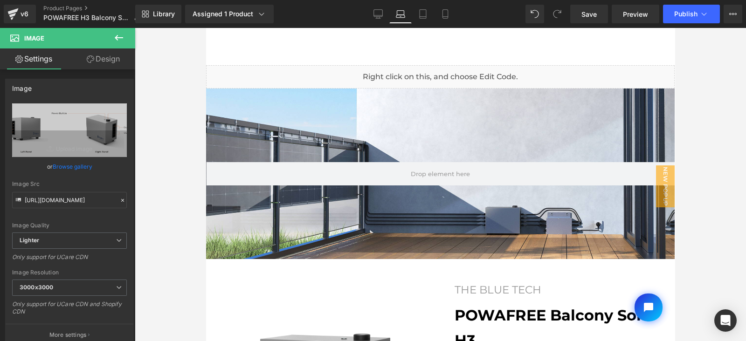
scroll to position [3020, 0]
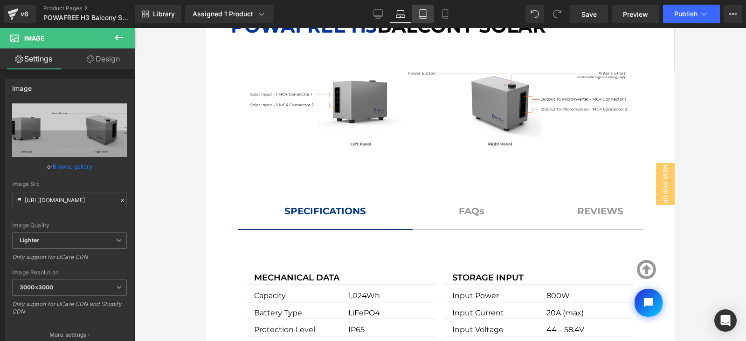
click at [424, 17] on icon at bounding box center [423, 17] width 7 height 0
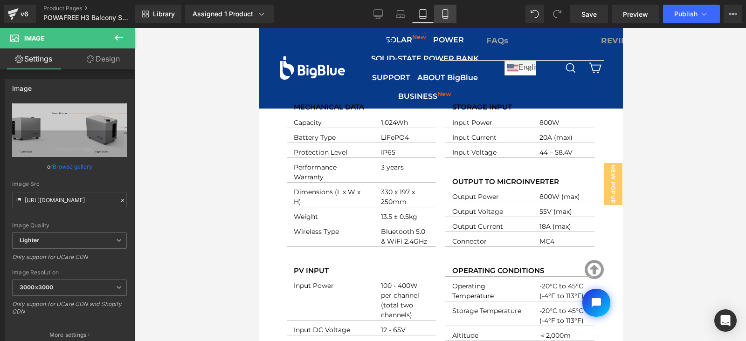
click at [448, 15] on icon at bounding box center [445, 14] width 5 height 9
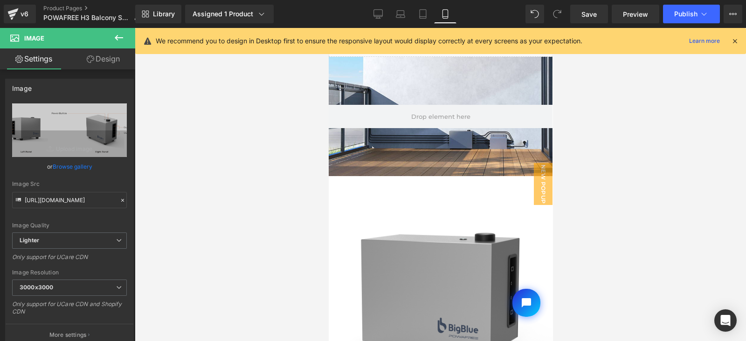
scroll to position [0, 0]
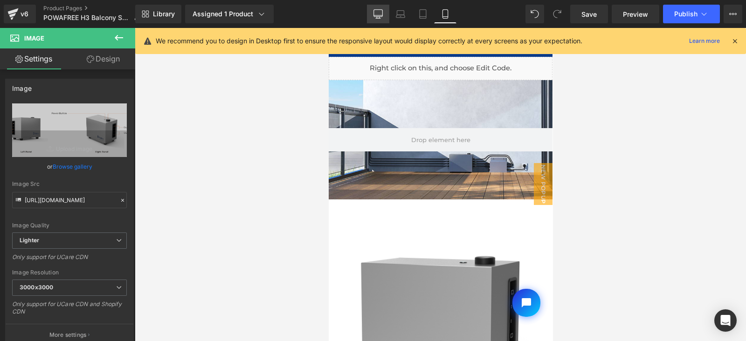
click at [378, 13] on icon at bounding box center [378, 13] width 9 height 9
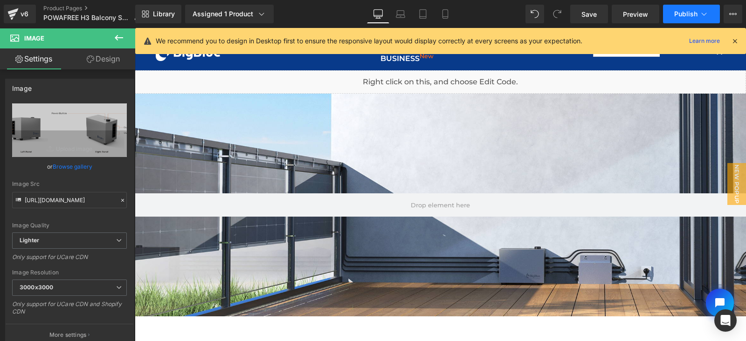
click at [683, 10] on span "Publish" at bounding box center [685, 13] width 23 height 7
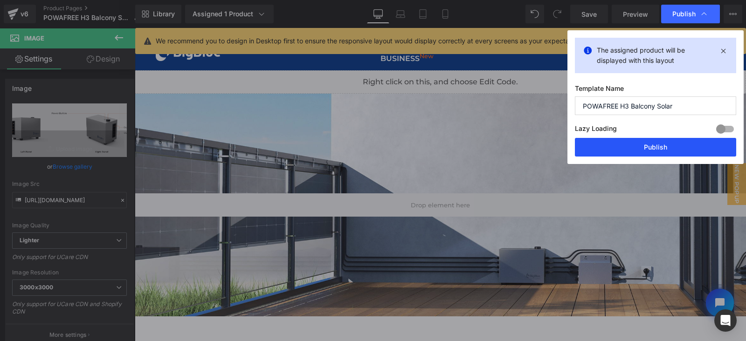
click at [662, 148] on button "Publish" at bounding box center [655, 147] width 161 height 19
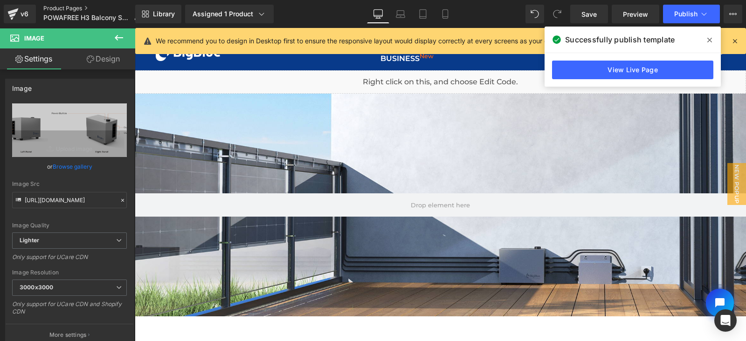
click at [81, 8] on link "Product Pages" at bounding box center [95, 8] width 104 height 7
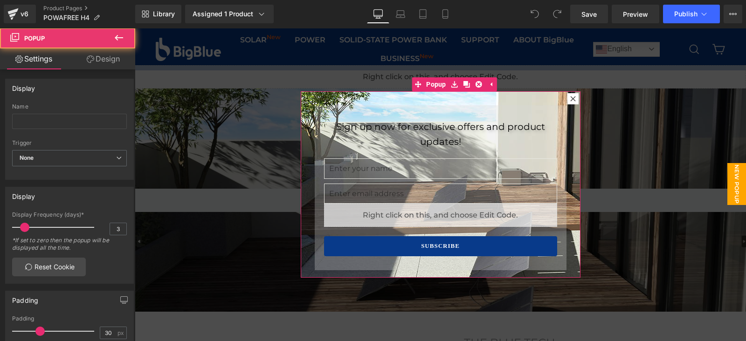
click at [570, 100] on icon at bounding box center [572, 98] width 5 height 5
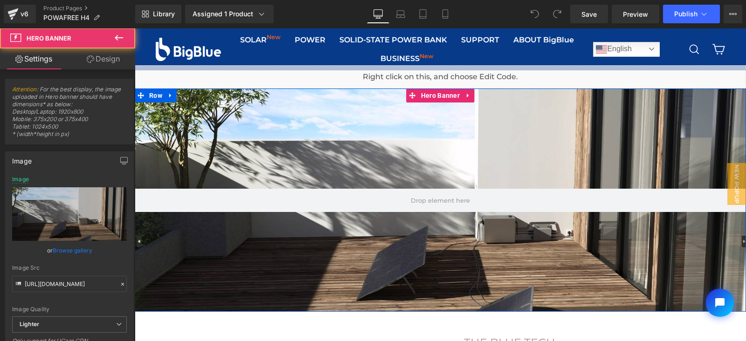
click at [291, 251] on div at bounding box center [440, 200] width 611 height 223
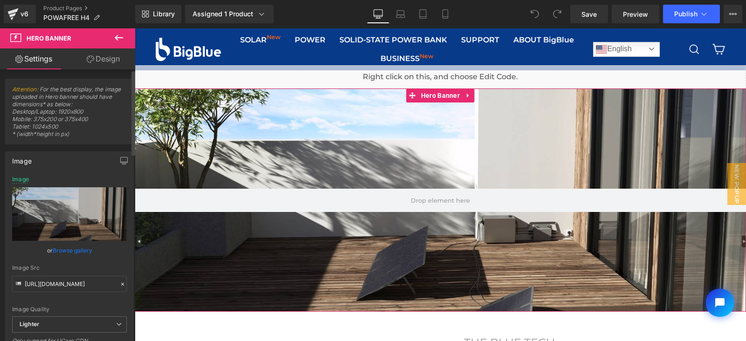
click at [68, 250] on link "Browse gallery" at bounding box center [73, 251] width 40 height 16
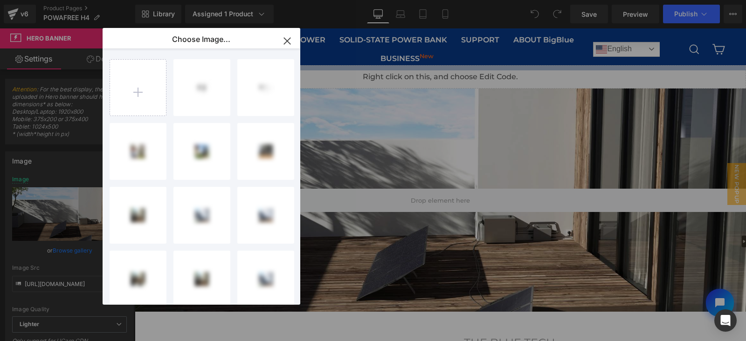
click at [285, 38] on icon "button" at bounding box center [287, 41] width 15 height 15
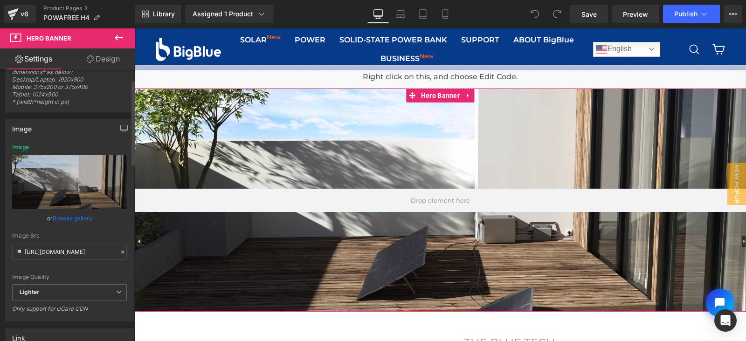
scroll to position [33, 0]
click at [71, 218] on link "Browse gallery" at bounding box center [73, 218] width 40 height 16
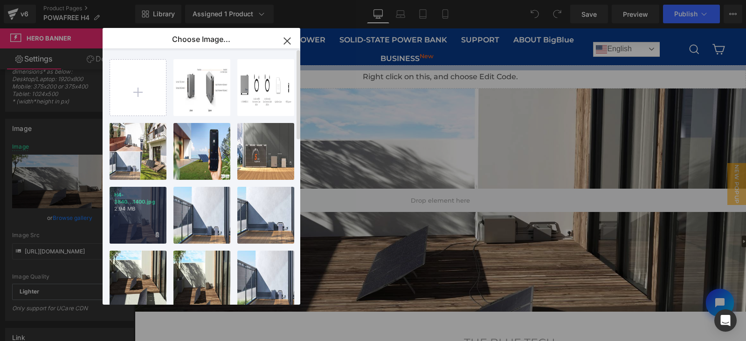
click at [135, 222] on div "H4-3840...1400.jpg 2.94 MB" at bounding box center [138, 215] width 57 height 57
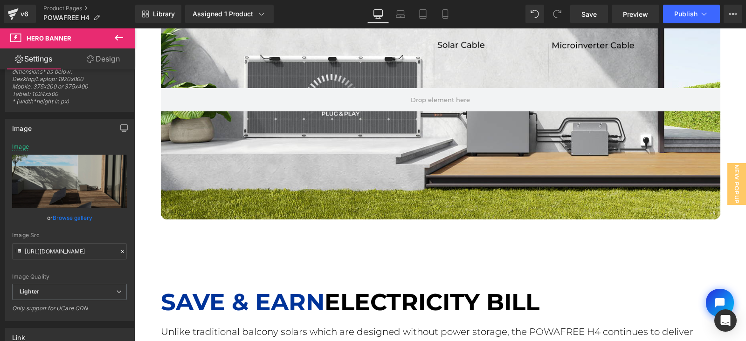
scroll to position [1367, 0]
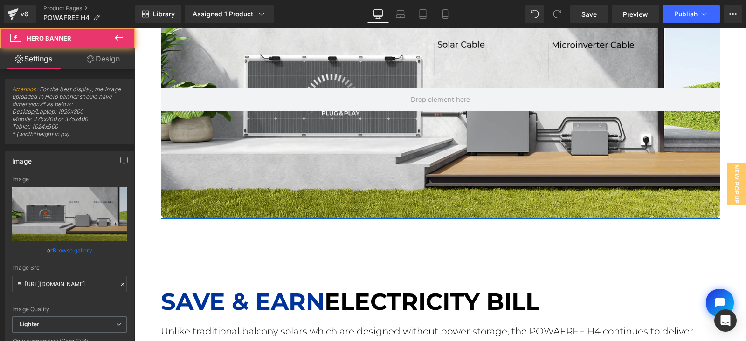
click at [378, 159] on div at bounding box center [441, 99] width 560 height 240
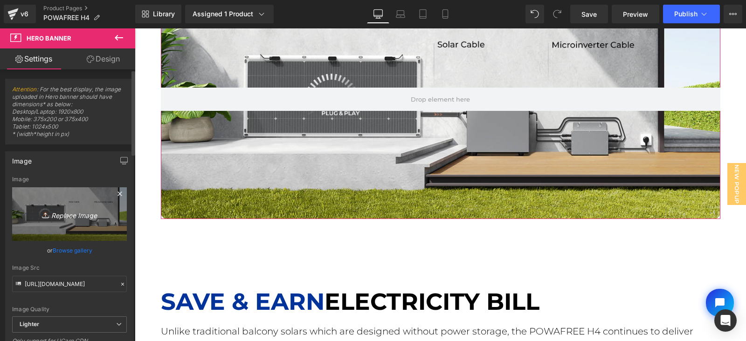
click at [69, 214] on icon "Replace Image" at bounding box center [69, 214] width 75 height 12
type input "C:\fakepath\H4 CONNECTION.jpg"
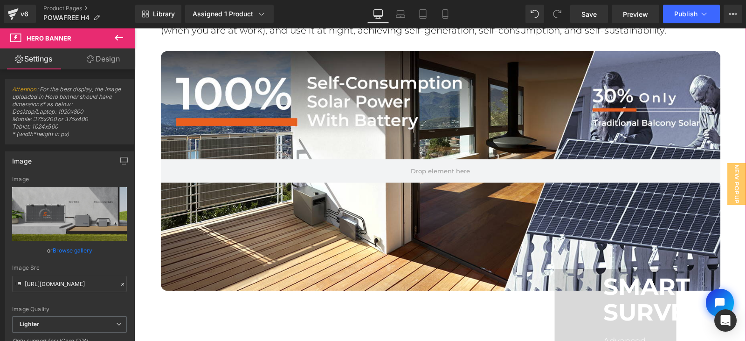
scroll to position [1696, 0]
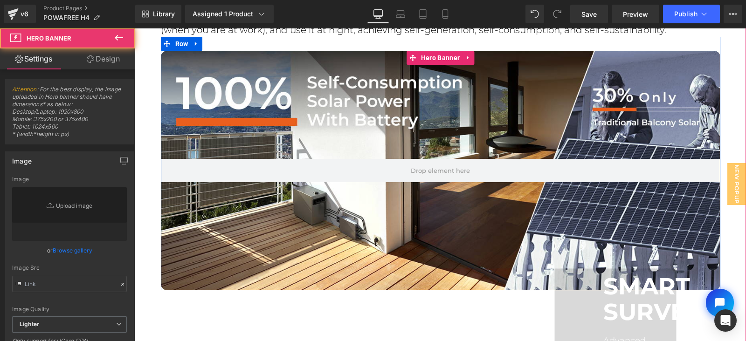
click at [419, 237] on div at bounding box center [441, 171] width 560 height 240
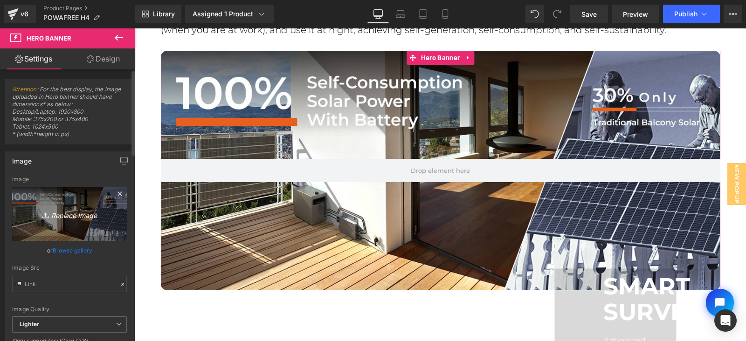
click at [80, 216] on icon "Replace Image" at bounding box center [69, 214] width 75 height 12
type input "C:\fakepath\H4 COMPARE.jpg"
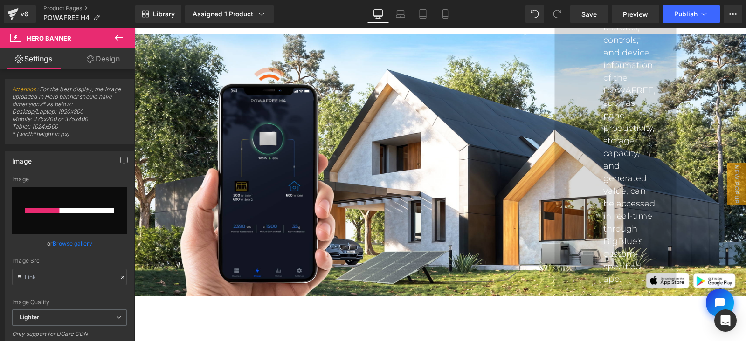
scroll to position [2023, 0]
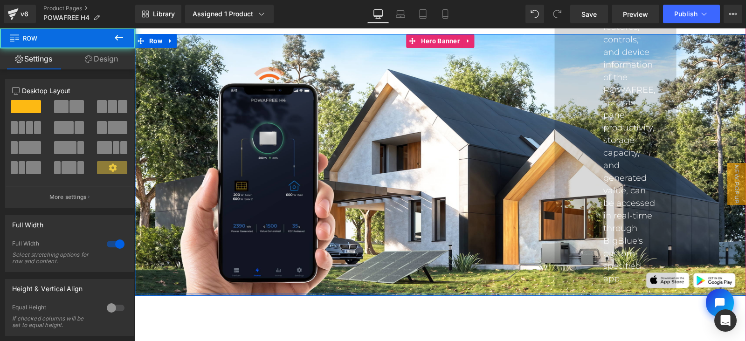
click at [405, 234] on div "SMART SURVEILLANCE Heading Advanced features, controls, and device information …" at bounding box center [440, 118] width 611 height 352
click at [345, 172] on div "SMART SURVEILLANCE Heading Advanced features, controls, and device information …" at bounding box center [440, 118] width 611 height 352
click at [172, 124] on div "SMART SURVEILLANCE Heading Advanced features, controls, and device information …" at bounding box center [440, 118] width 611 height 352
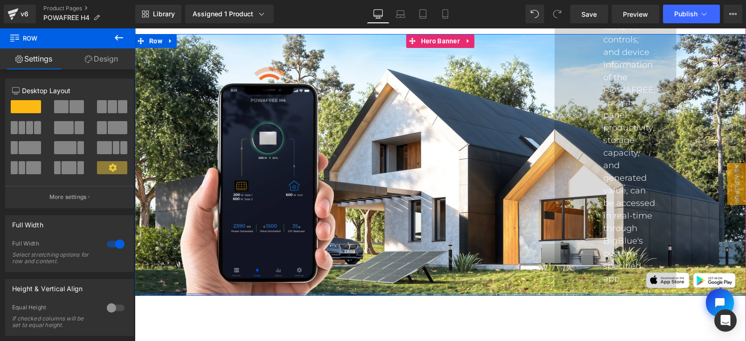
click at [389, 87] on div "SMART SURVEILLANCE Heading Advanced features, controls, and device information …" at bounding box center [440, 118] width 611 height 352
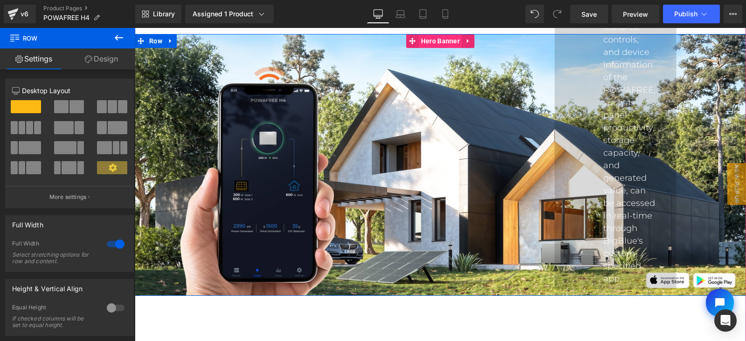
click at [438, 36] on span "Hero Banner" at bounding box center [440, 41] width 43 height 14
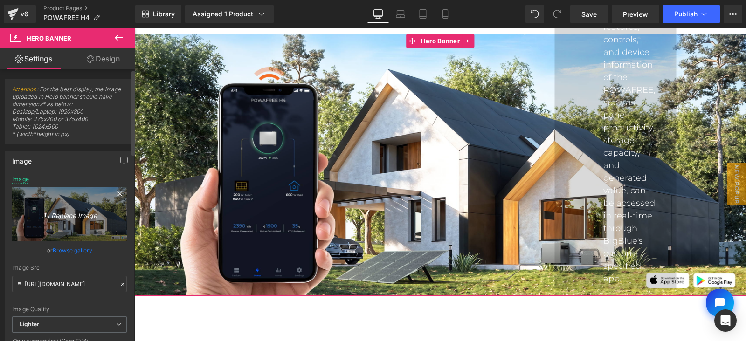
click at [77, 215] on icon "Replace Image" at bounding box center [69, 214] width 75 height 12
type input "C:\fakepath\H4 APP.jpg"
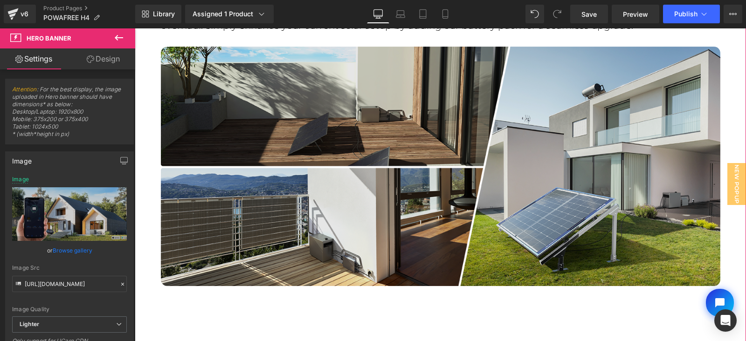
scroll to position [2838, 0]
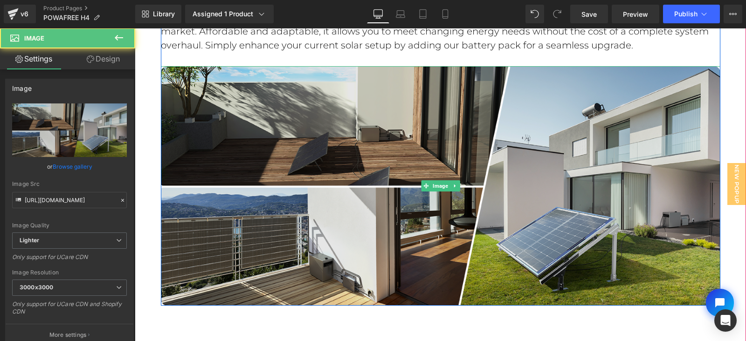
click at [307, 183] on img at bounding box center [441, 186] width 560 height 240
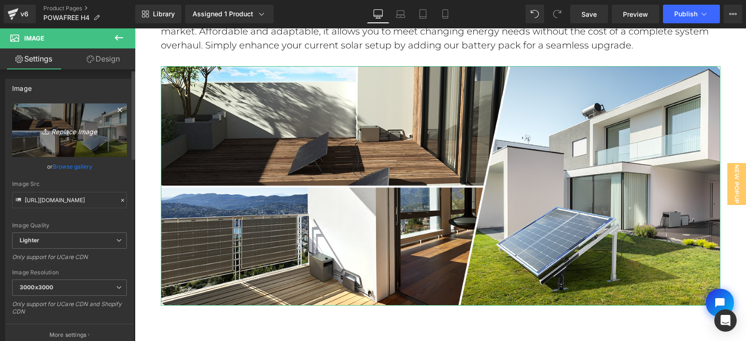
click at [94, 139] on link "Replace Image" at bounding box center [69, 131] width 115 height 54
type input "C:\fakepath\H4 LIFESTYLE.jpg"
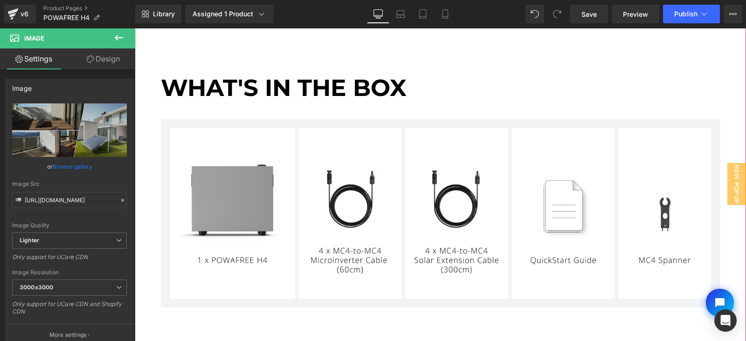
scroll to position [3575, 0]
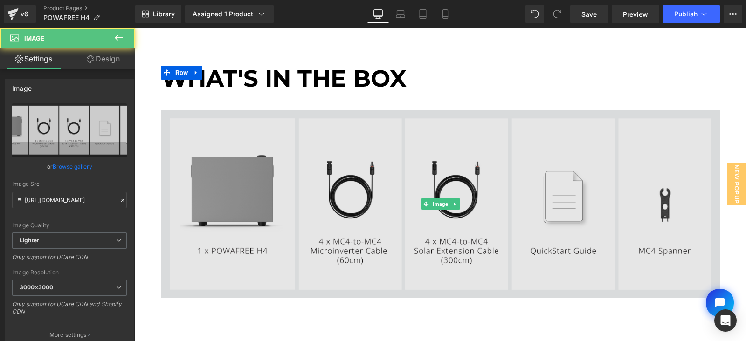
click at [249, 182] on img at bounding box center [441, 204] width 560 height 188
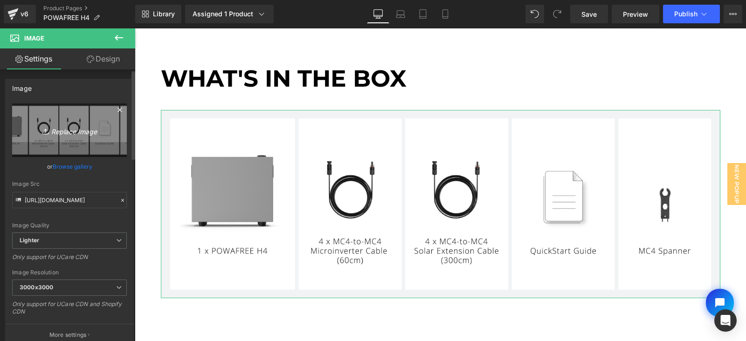
click at [49, 127] on icon "Replace Image" at bounding box center [69, 131] width 75 height 12
type input "C:\fakepath\H4 PACK LIST.jpg"
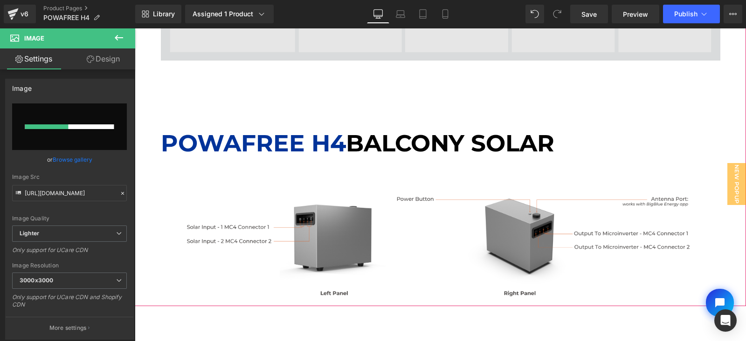
scroll to position [3817, 0]
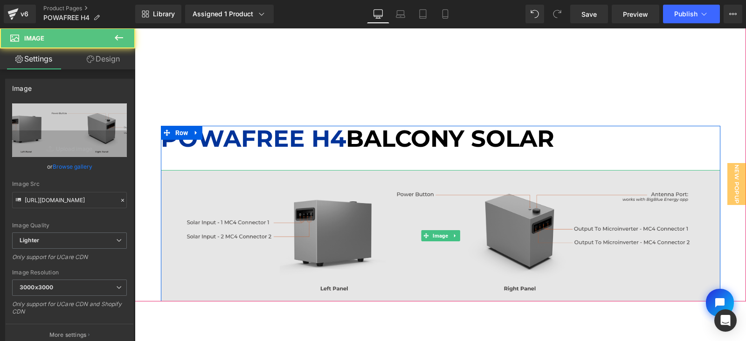
click at [308, 228] on img at bounding box center [441, 236] width 560 height 132
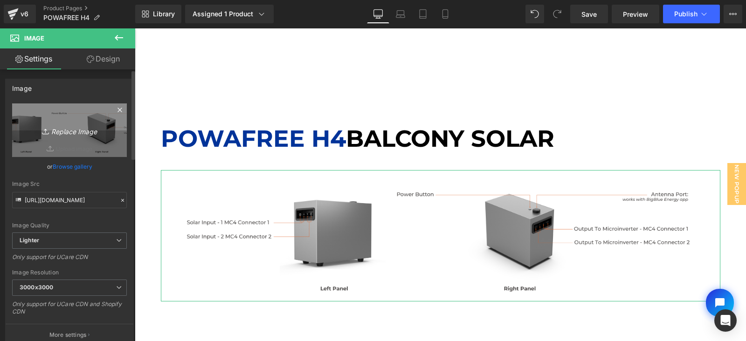
click at [83, 128] on icon "Replace Image" at bounding box center [69, 131] width 75 height 12
type input "C:\fakepath\H4 INFO.jpg"
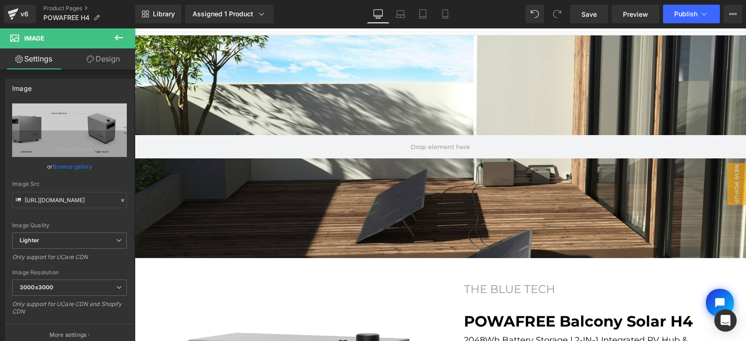
scroll to position [0, 0]
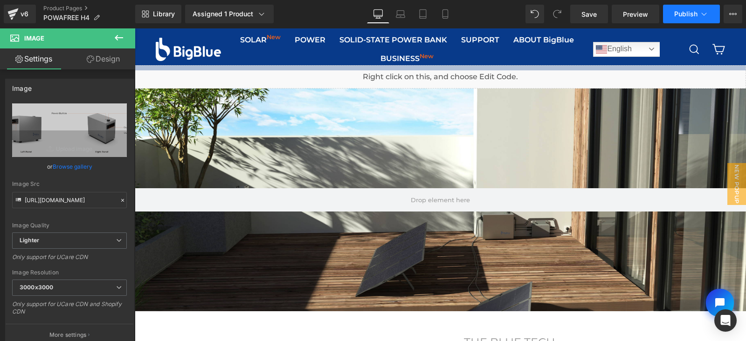
click at [687, 14] on span "Publish" at bounding box center [685, 13] width 23 height 7
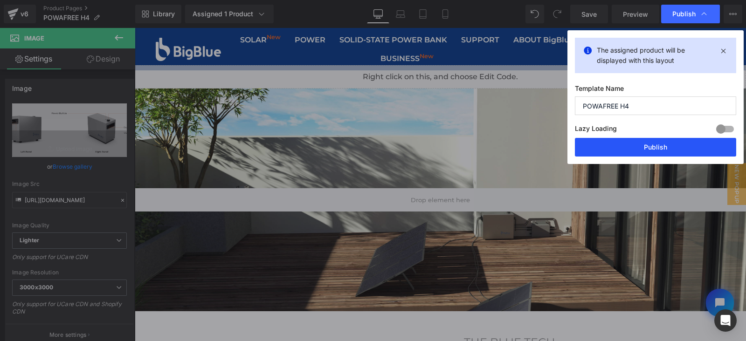
click at [661, 146] on button "Publish" at bounding box center [655, 147] width 161 height 19
